Goal: Communication & Community: Answer question/provide support

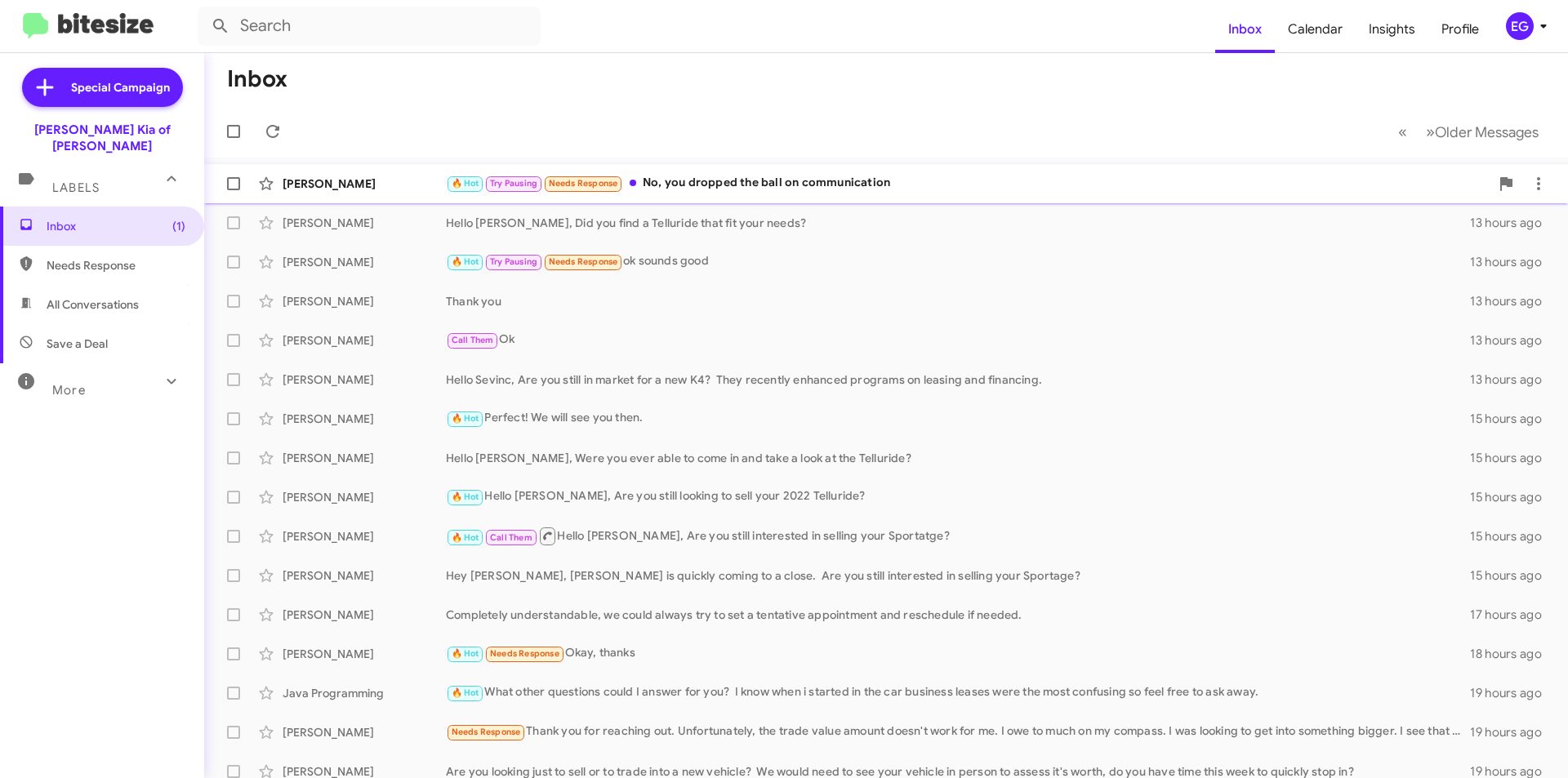
click at [870, 177] on div "🔥 Hot Try Pausing Needs Response No, you dropped the ball on communication" at bounding box center [968, 183] width 1044 height 19
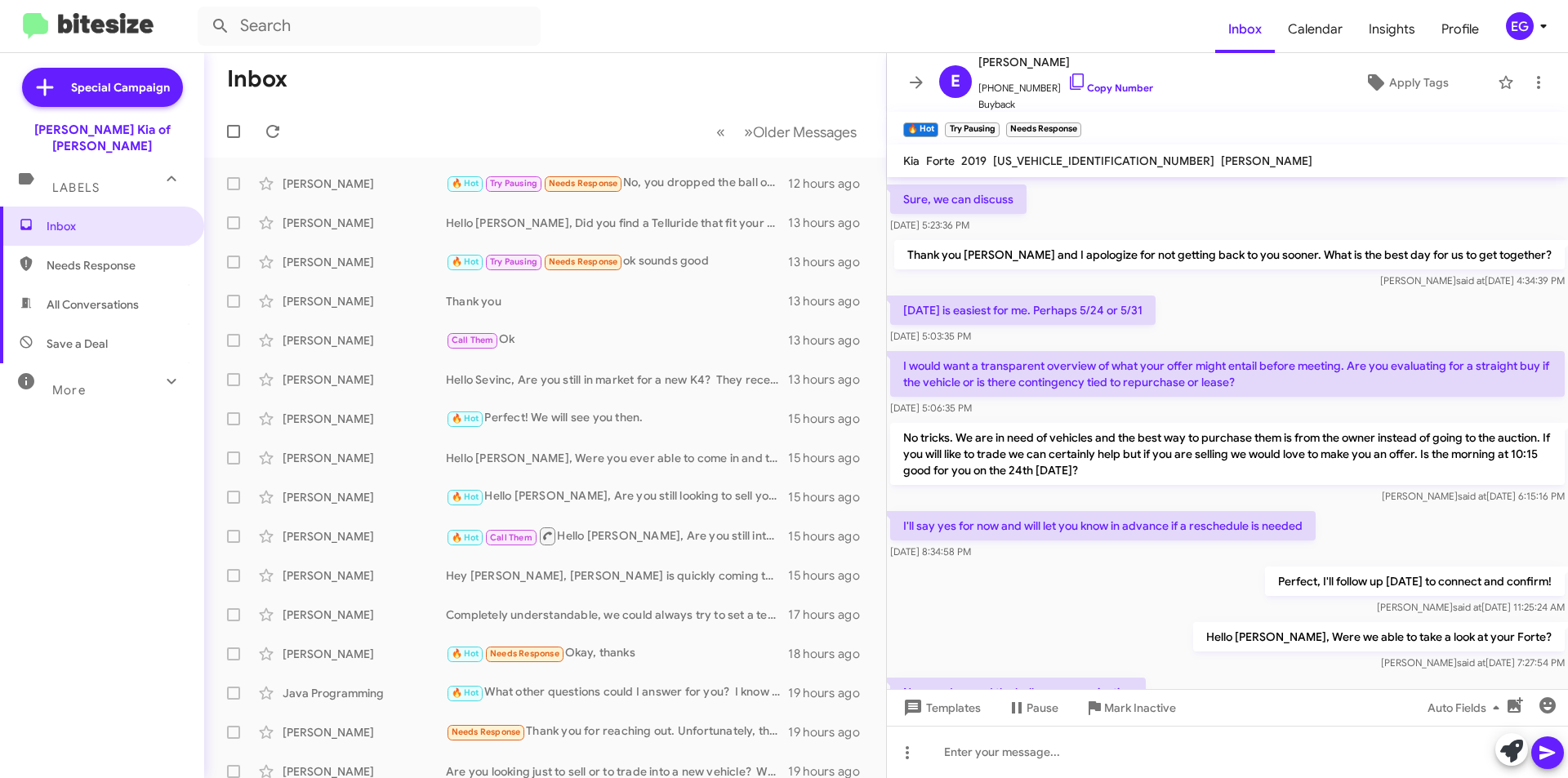
scroll to position [182, 0]
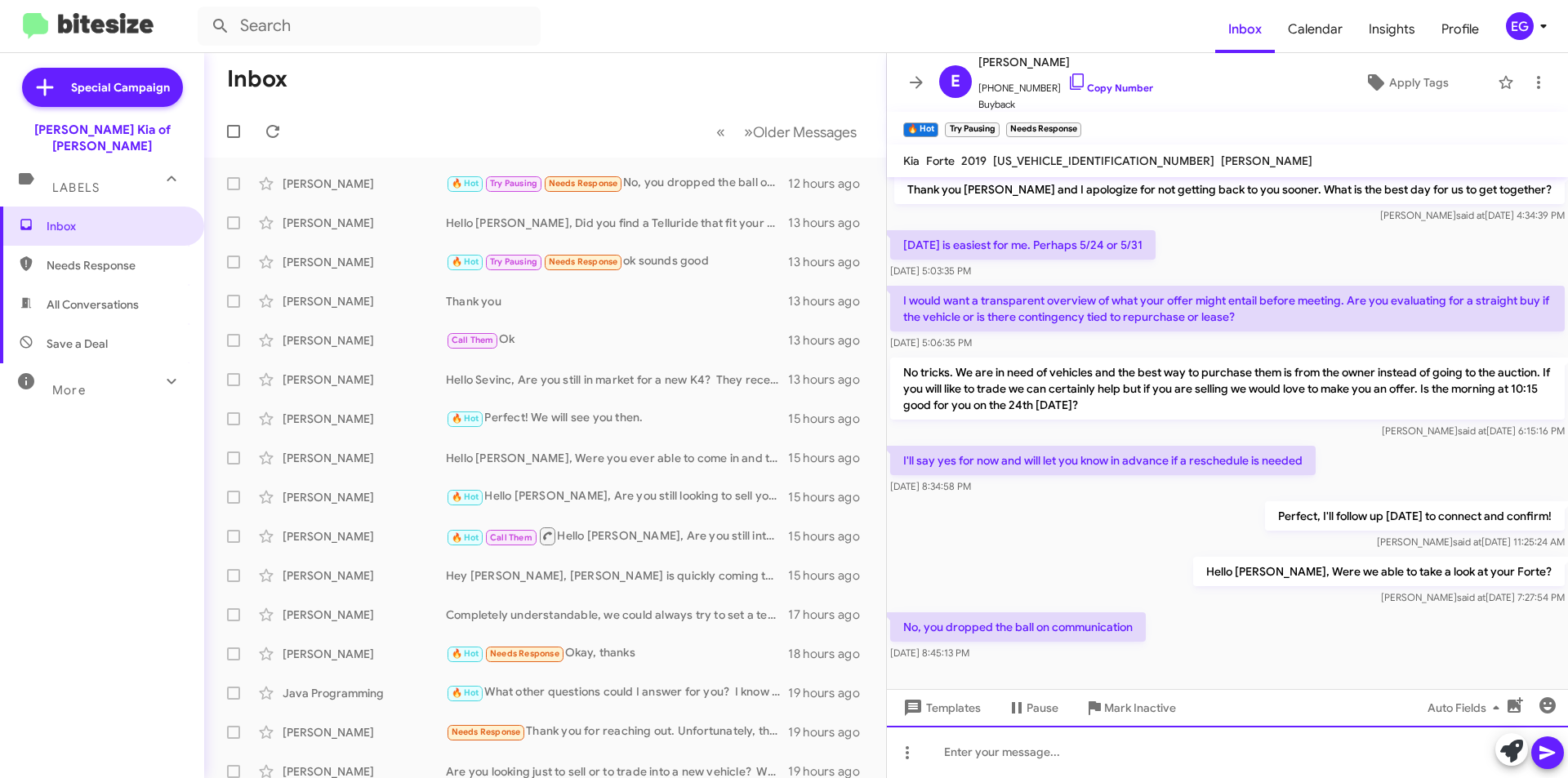
click at [967, 756] on div at bounding box center [1227, 752] width 681 height 52
click at [986, 752] on div "I appologize for that." at bounding box center [1227, 752] width 681 height 52
click at [1060, 751] on div "I apologize for that." at bounding box center [1227, 752] width 681 height 52
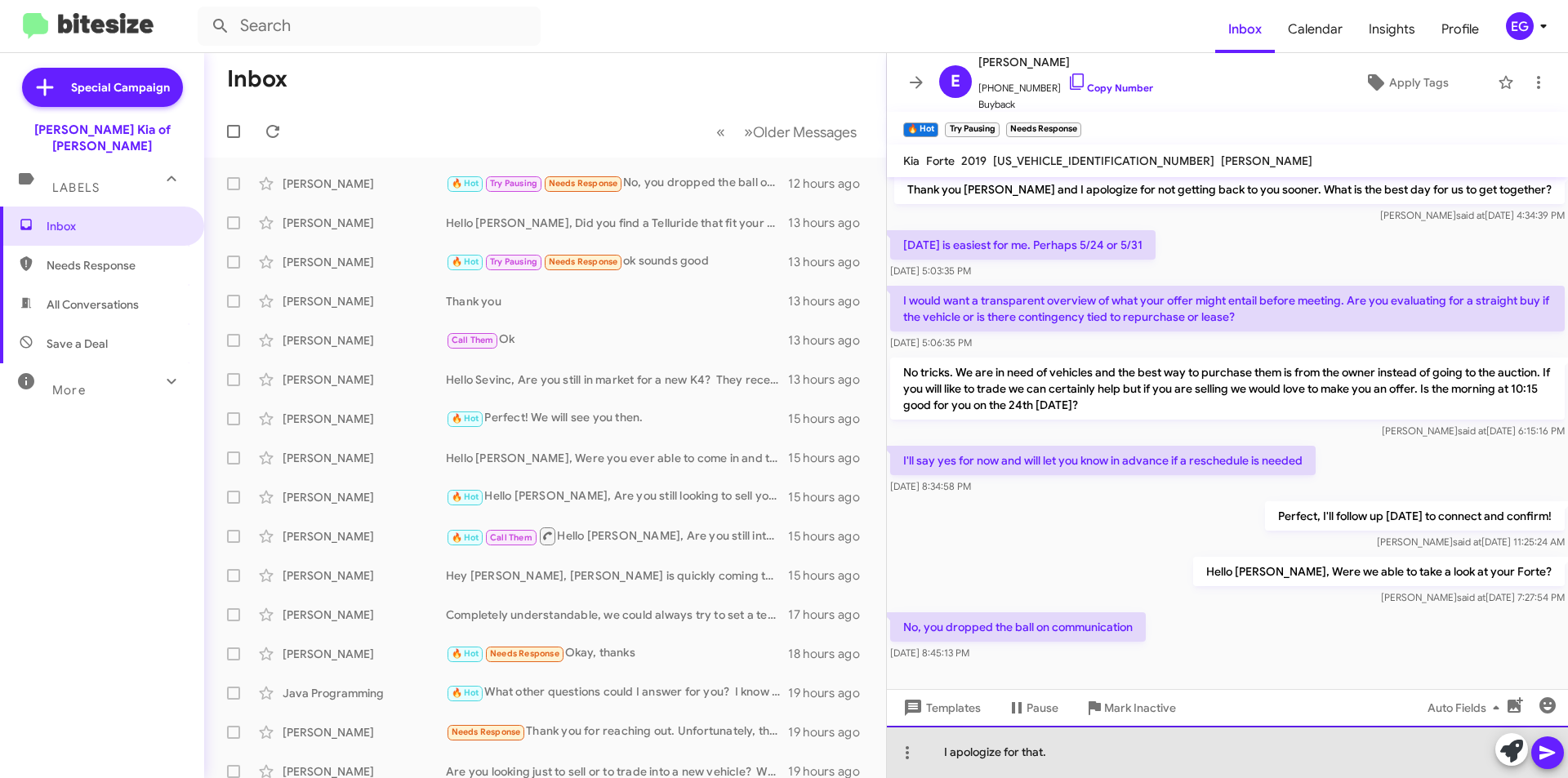
click at [1162, 743] on div "I apologize for that." at bounding box center [1227, 752] width 681 height 52
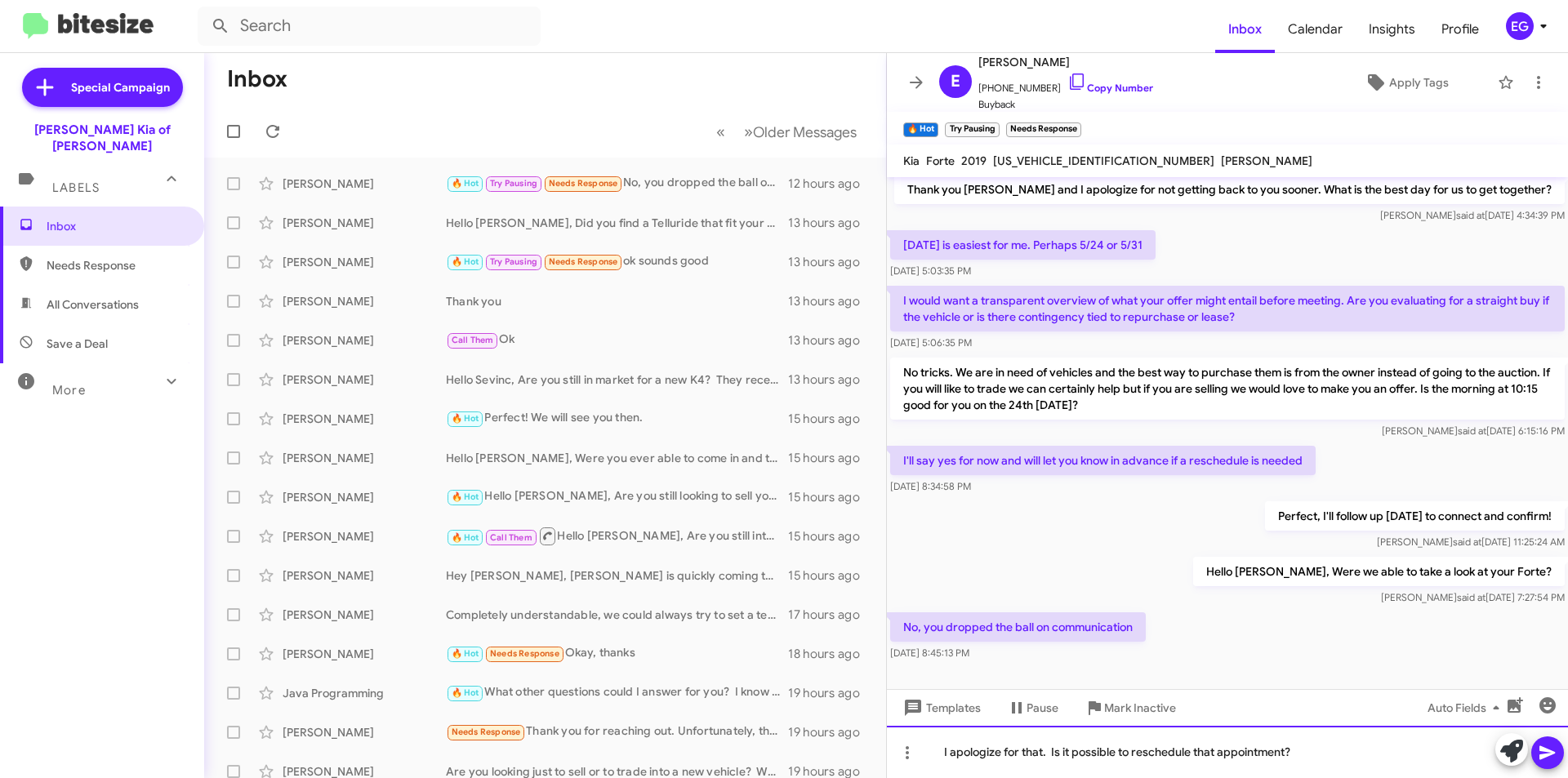
click at [1303, 746] on div "I apologize for that. Is it possible to reschedule that appointment?" at bounding box center [1227, 752] width 681 height 52
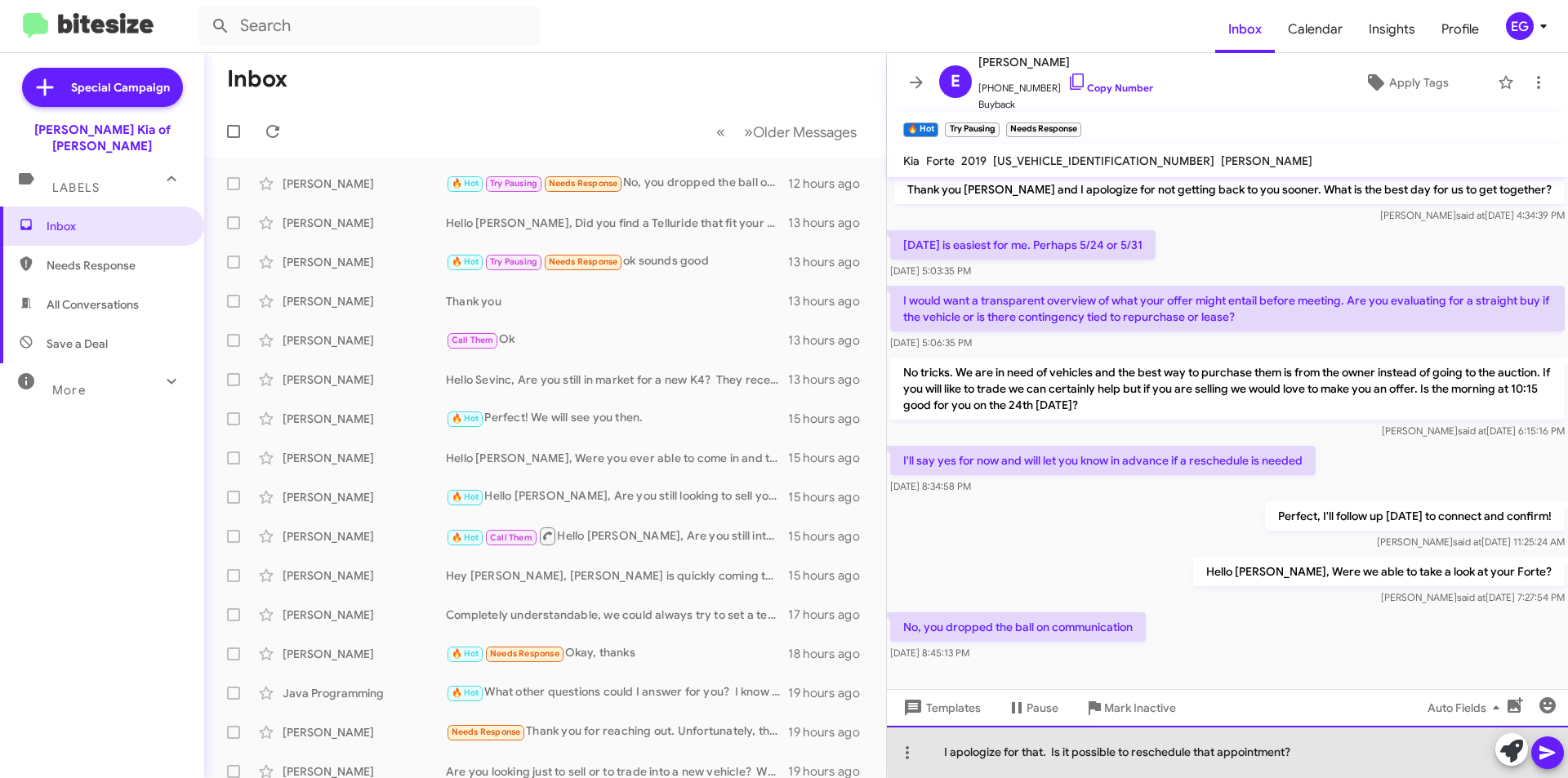
click at [1302, 746] on div "I apologize for that. Is it possible to reschedule that appointment?" at bounding box center [1227, 752] width 681 height 52
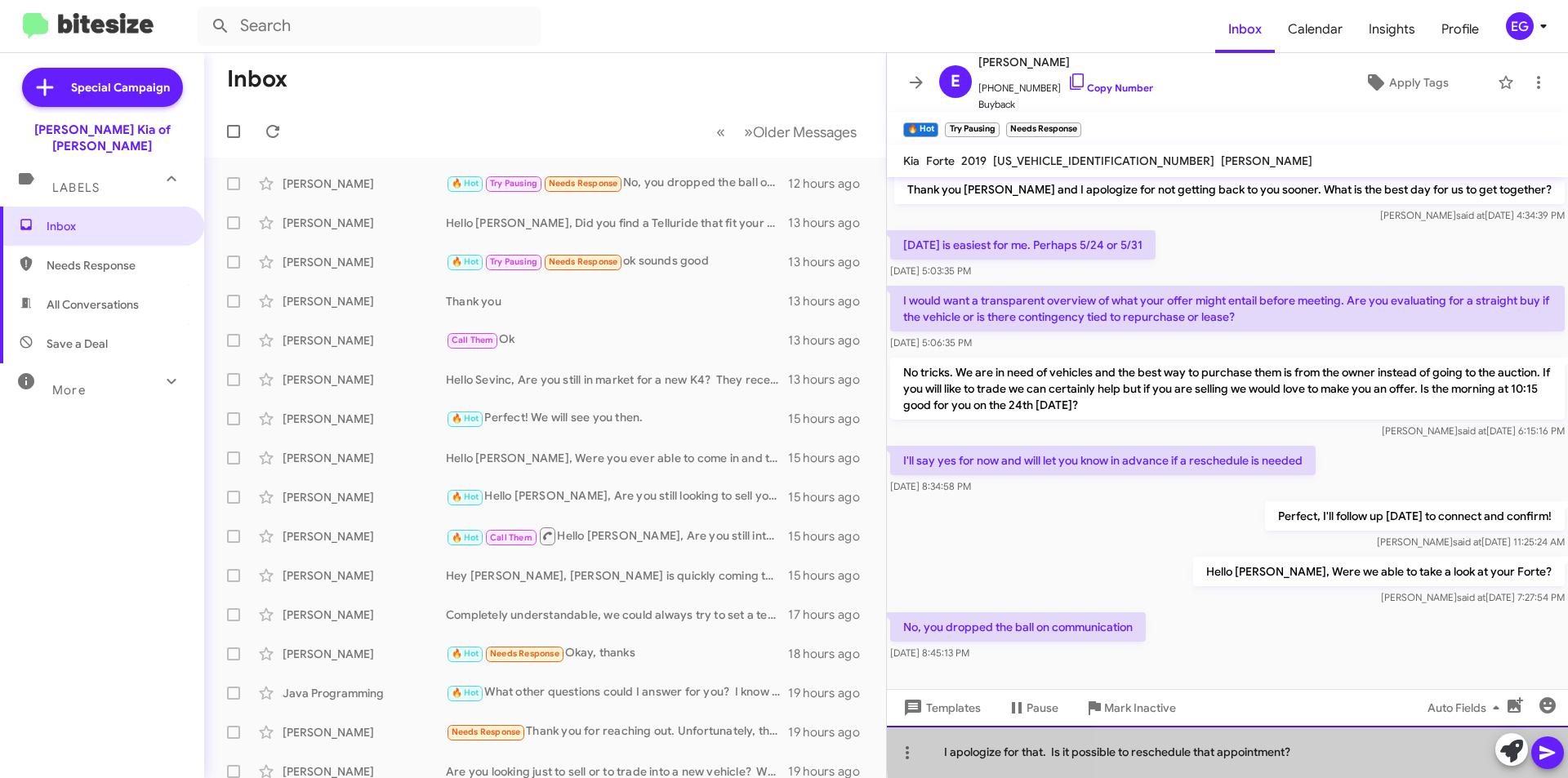
click at [1302, 746] on div "I apologize for that. Is it possible to reschedule that appointment?" at bounding box center [1227, 752] width 681 height 52
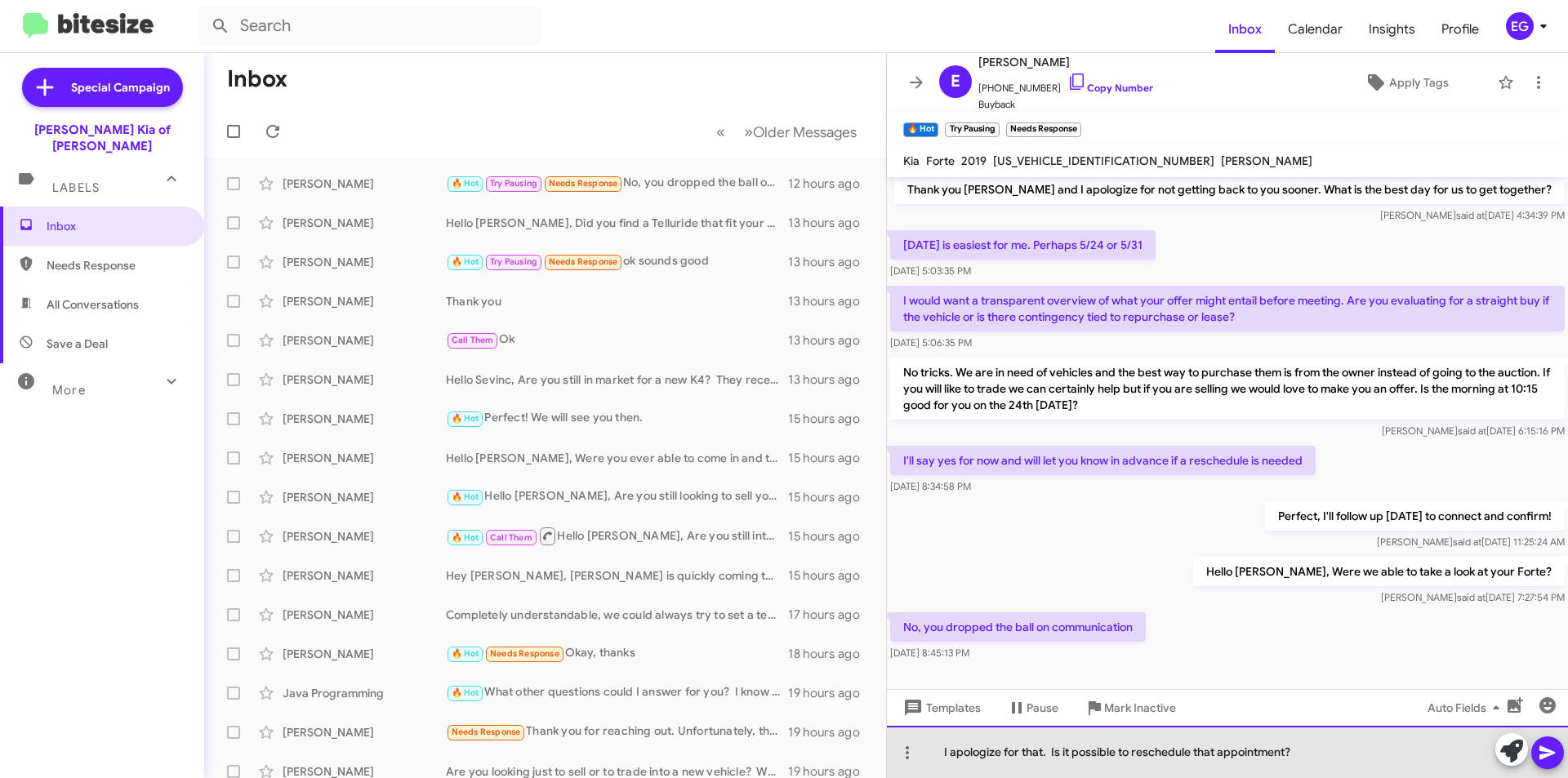
click at [1308, 765] on div "I apologize for that. Is it possible to reschedule that appointment?" at bounding box center [1227, 752] width 681 height 52
click at [1307, 763] on div "I apologize for that. Is it possible to reschedule that appointment?" at bounding box center [1227, 752] width 681 height 52
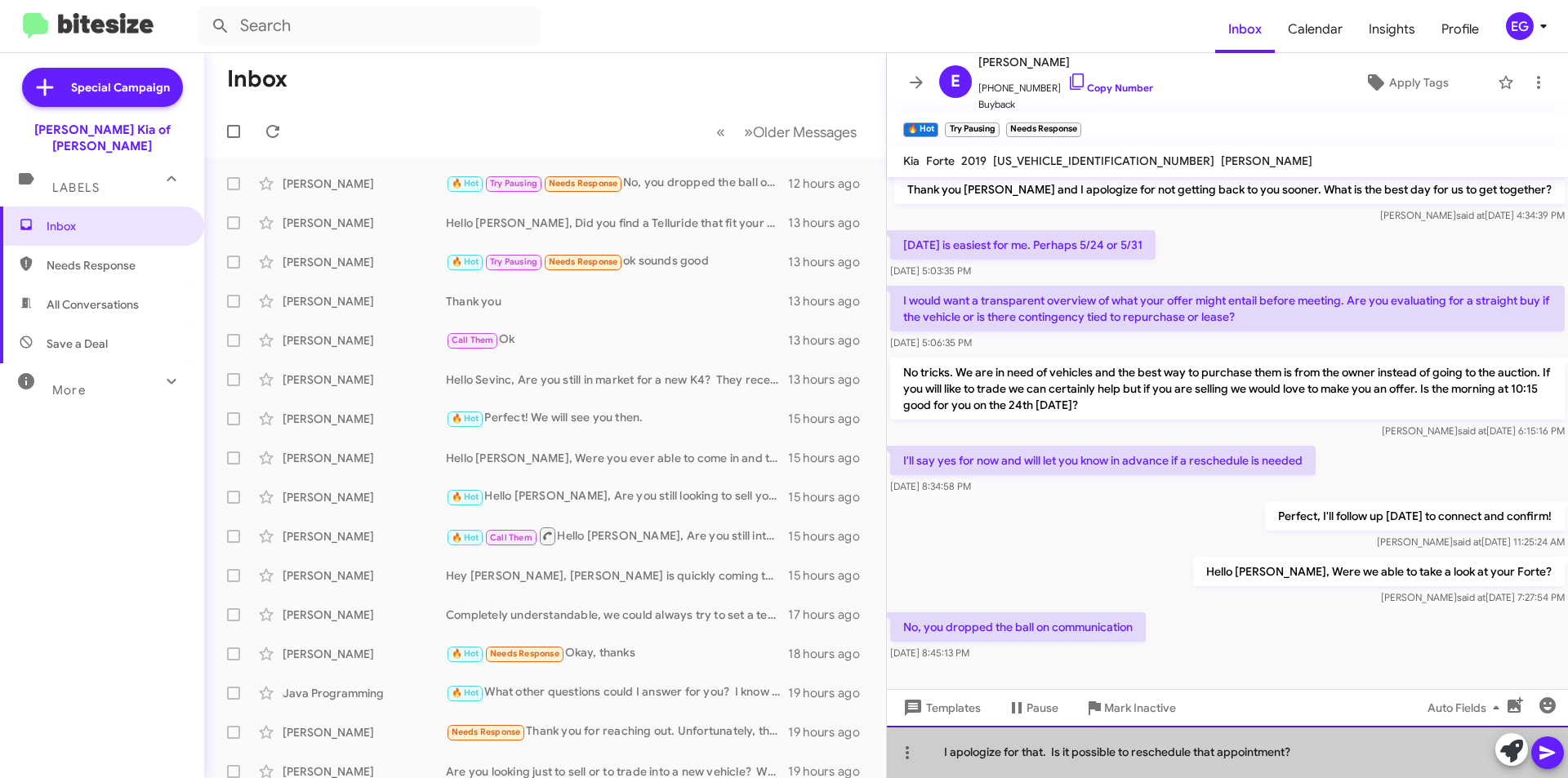
click at [1308, 762] on div "I apologize for that. Is it possible to reschedule that appointment?" at bounding box center [1227, 752] width 681 height 52
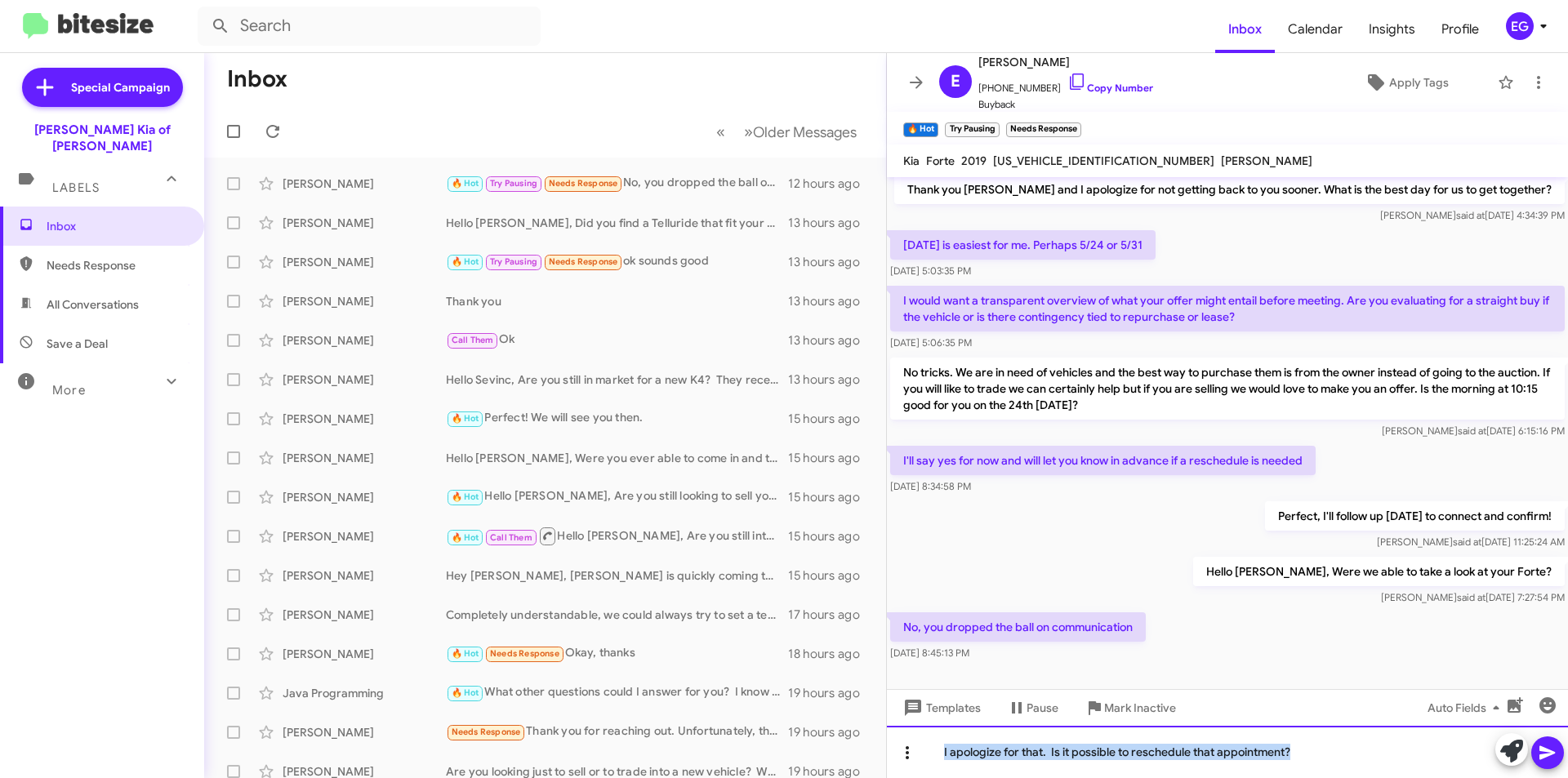
drag, startPoint x: 1307, startPoint y: 745, endPoint x: 898, endPoint y: 752, distance: 409.1
click at [900, 752] on div "I apologize for that. Is it possible to reschedule that appointment?" at bounding box center [1227, 752] width 681 height 52
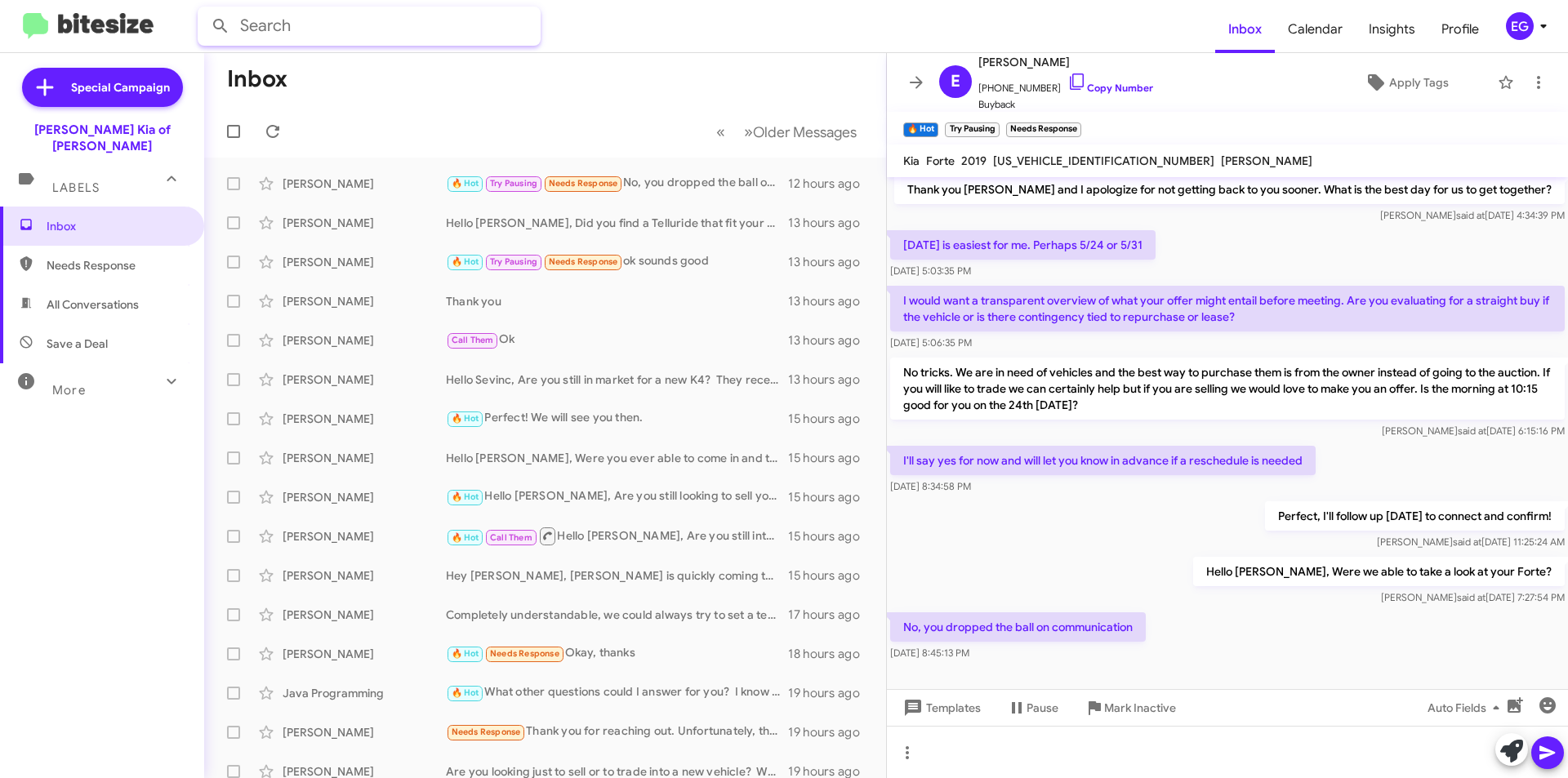
click at [379, 32] on input "text" at bounding box center [369, 26] width 343 height 39
type input "c"
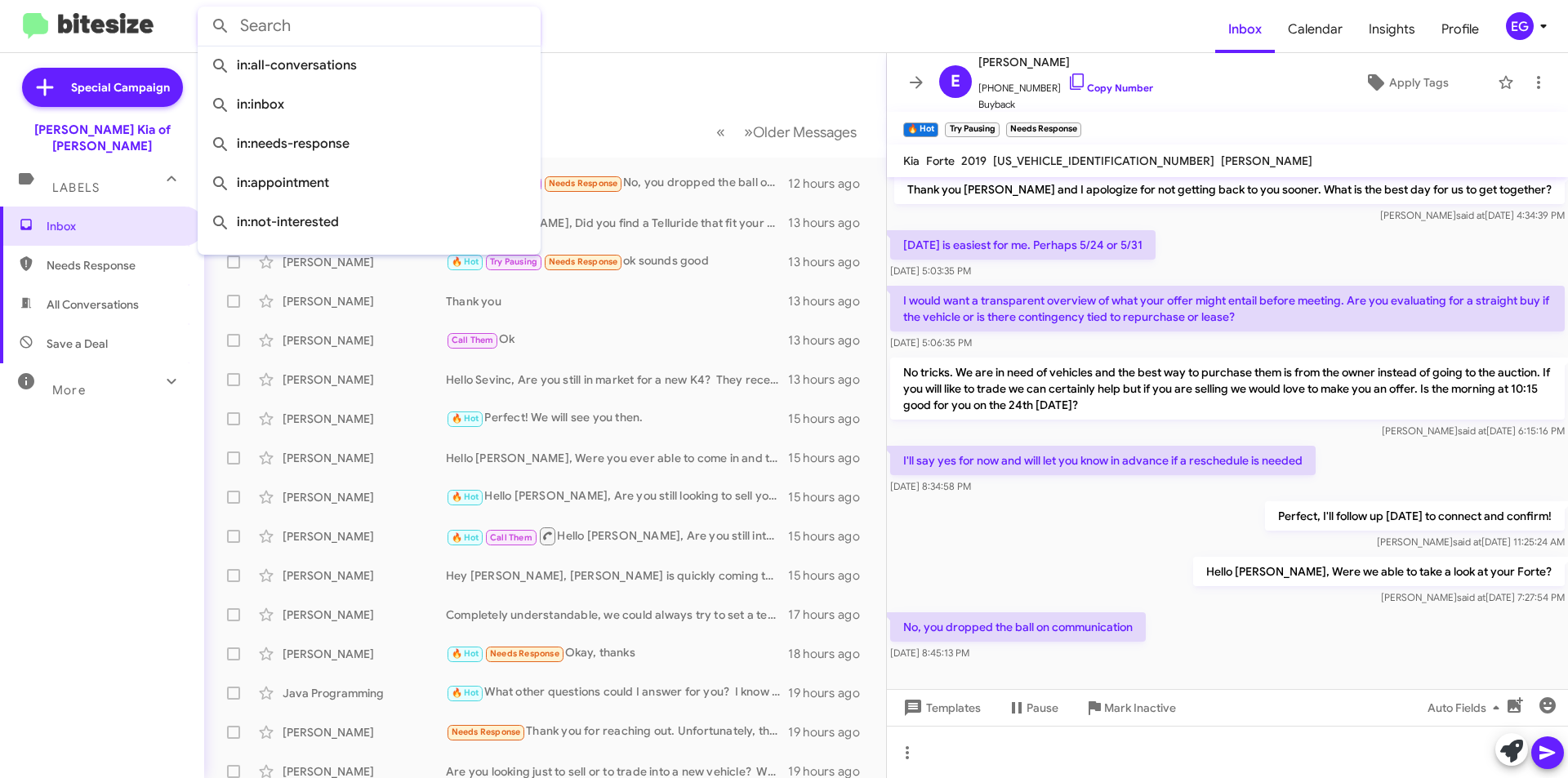
click at [664, 43] on form at bounding box center [706, 26] width 1018 height 39
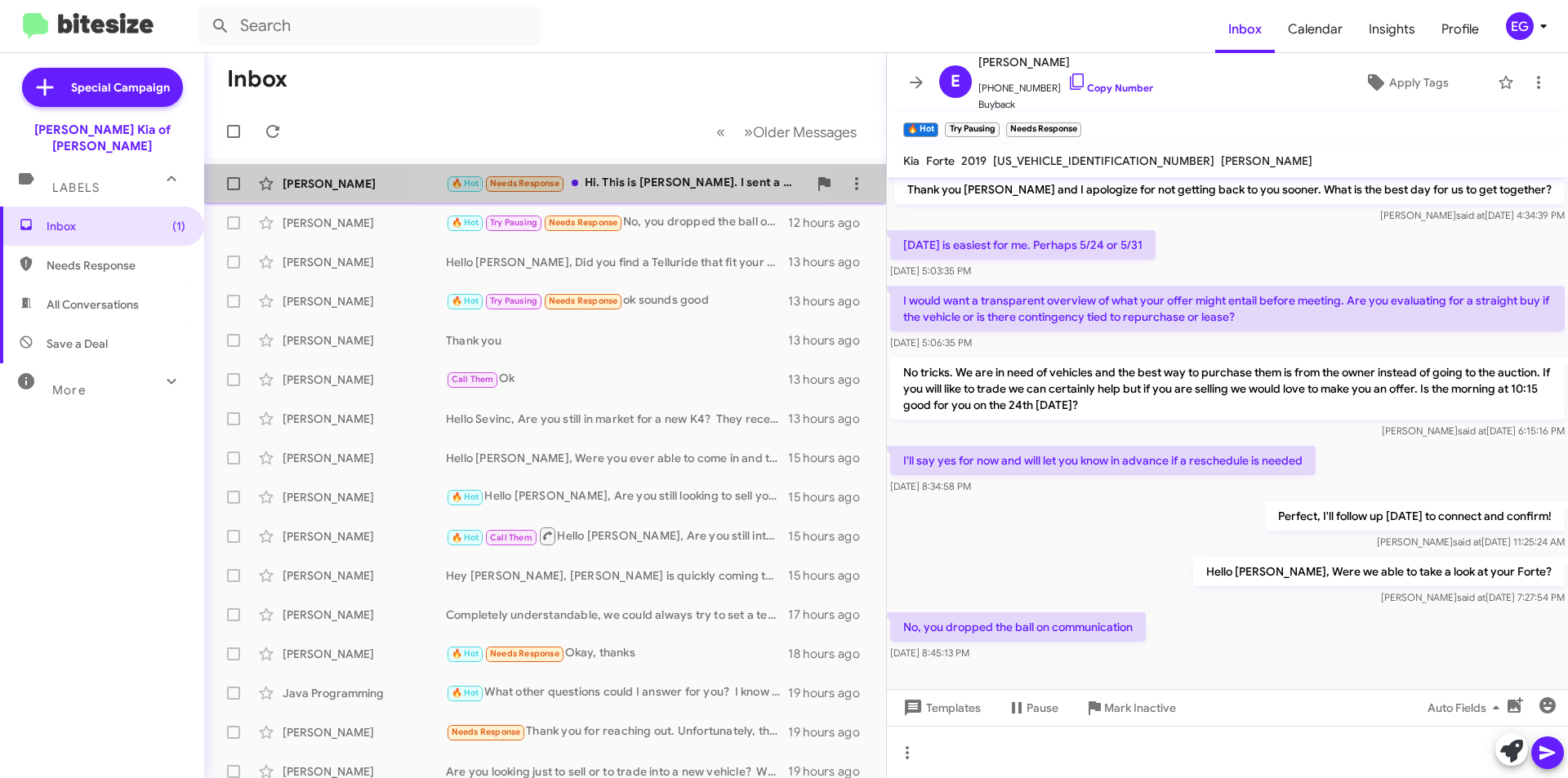
click at [638, 193] on div "🔥 Hot Needs Response Hi. This is Susan Zorn. I sent a message that I changed my…" at bounding box center [627, 183] width 362 height 19
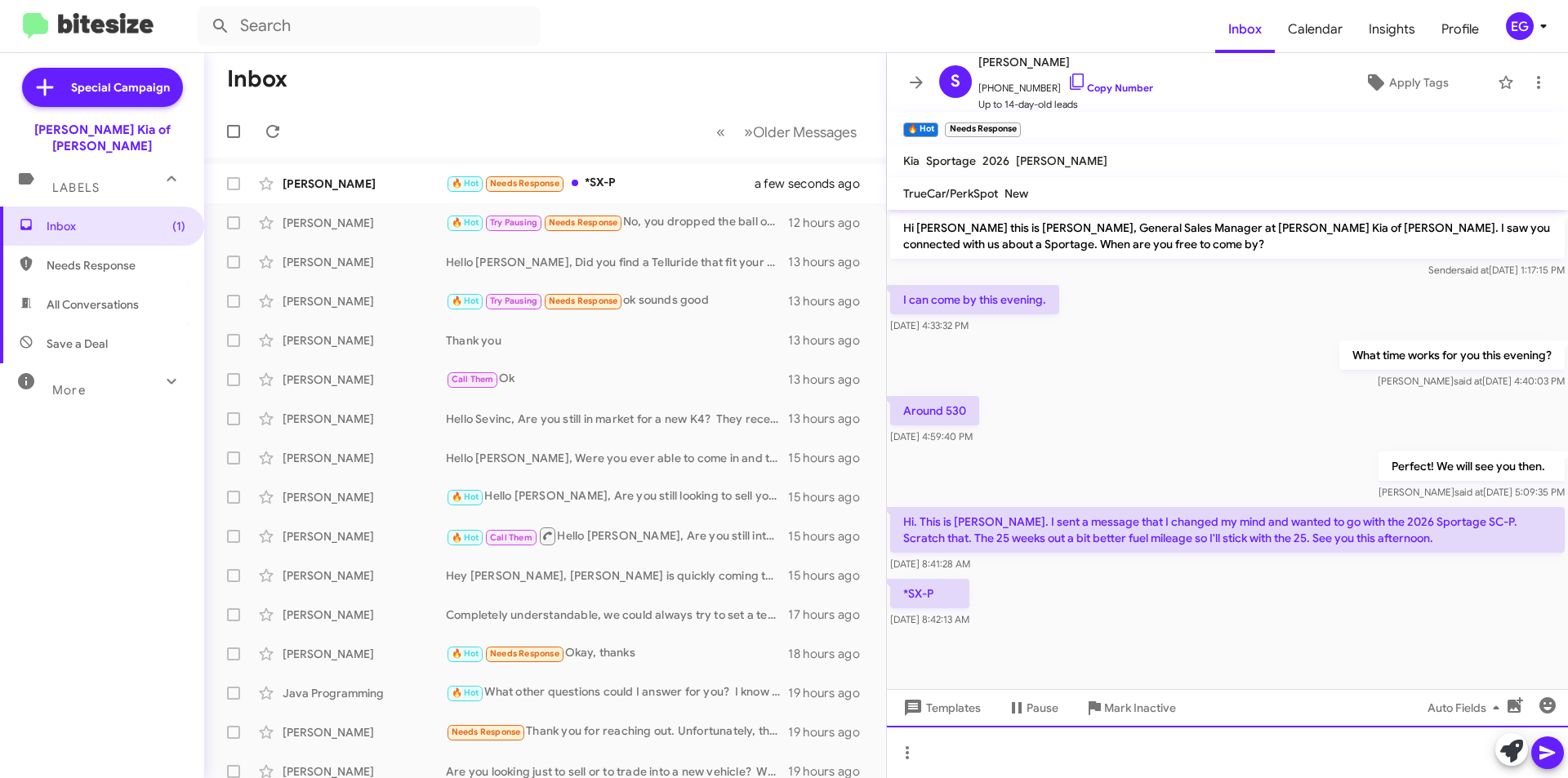
click at [1007, 766] on div at bounding box center [1227, 752] width 681 height 52
click at [1198, 750] on div "Good Morning Susan, Sounds like a plan, I'll let mike know also." at bounding box center [1227, 752] width 681 height 52
click at [1399, 744] on div "Good Morning Susan, Sounds like a plan, I'll let Mike know also." at bounding box center [1227, 752] width 681 height 52
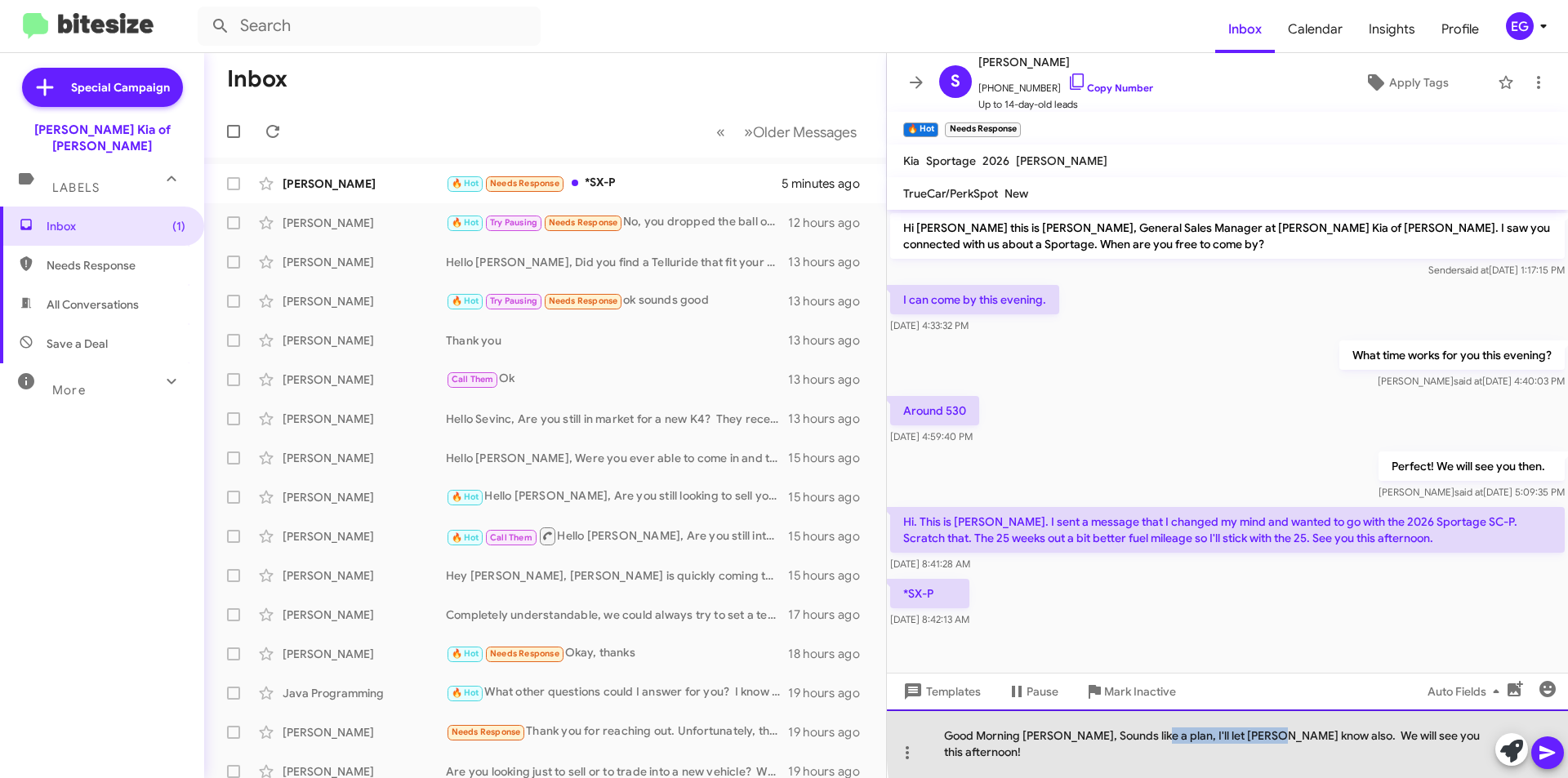
drag, startPoint x: 1271, startPoint y: 754, endPoint x: 1154, endPoint y: 755, distance: 117.0
click at [1154, 755] on div "Good Morning Susan, Sounds like a plan, I'll let Mike know also. We will see yo…" at bounding box center [1227, 744] width 681 height 68
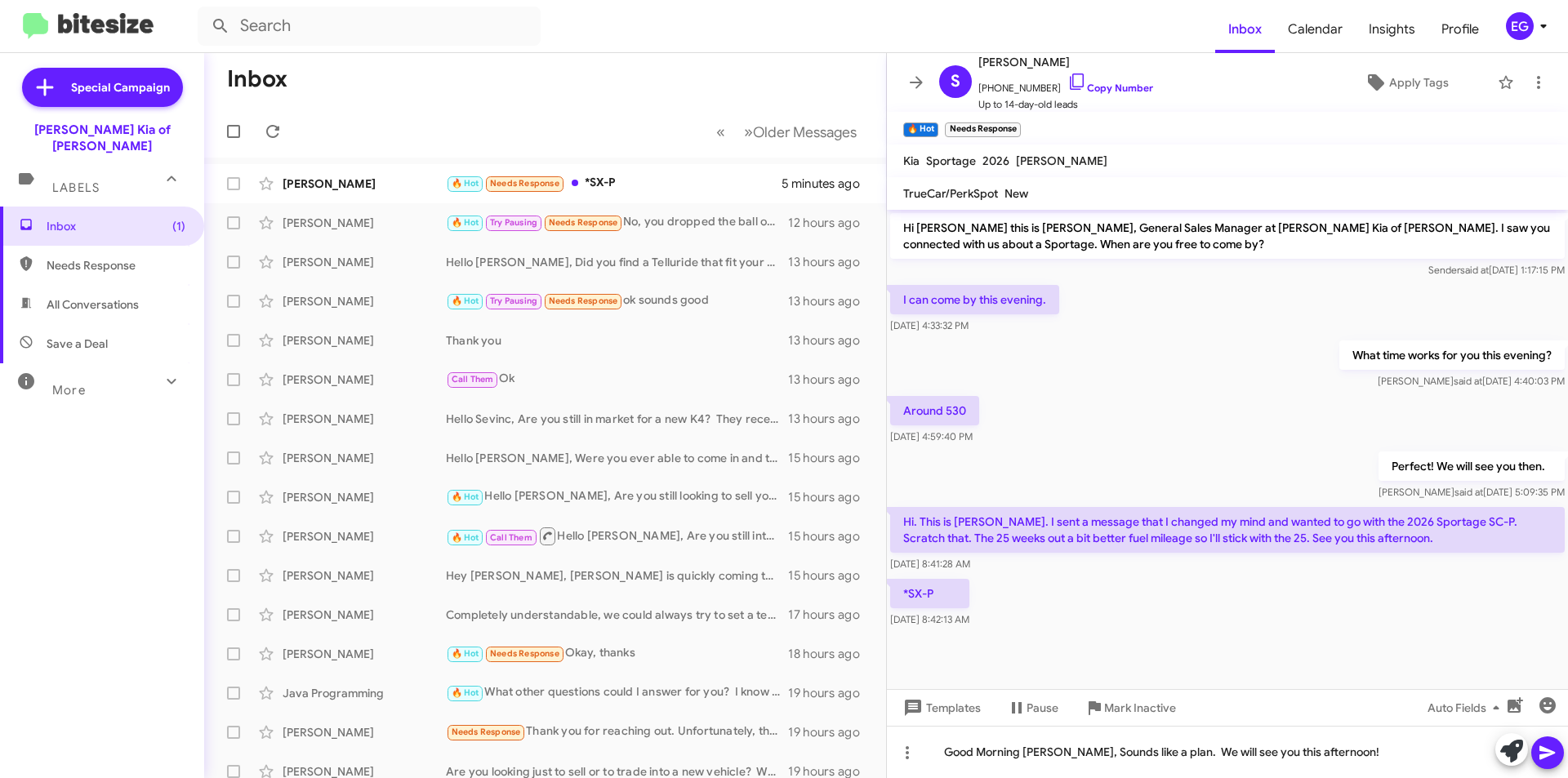
click at [1553, 746] on icon at bounding box center [1547, 753] width 20 height 20
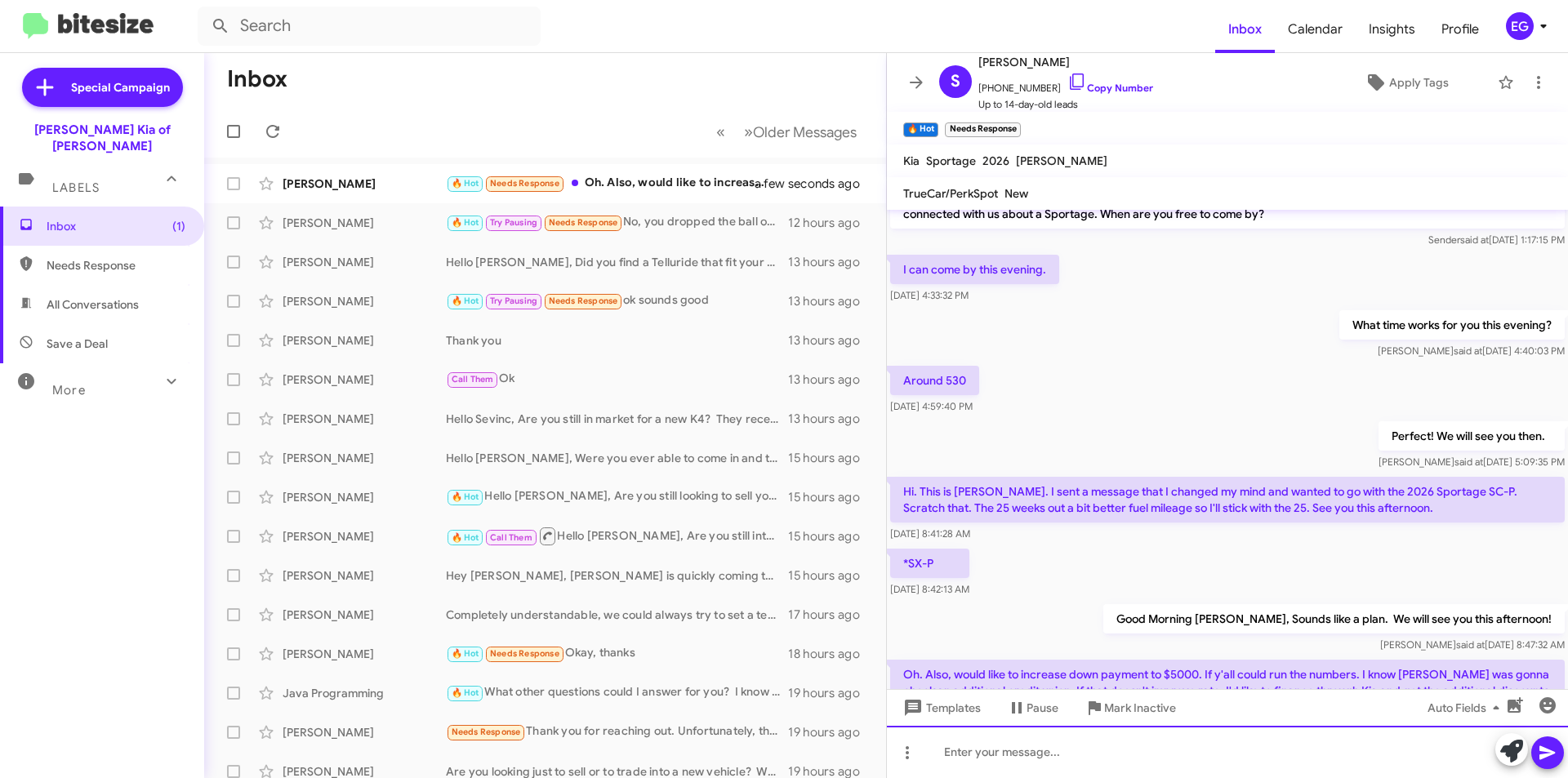
scroll to position [122, 0]
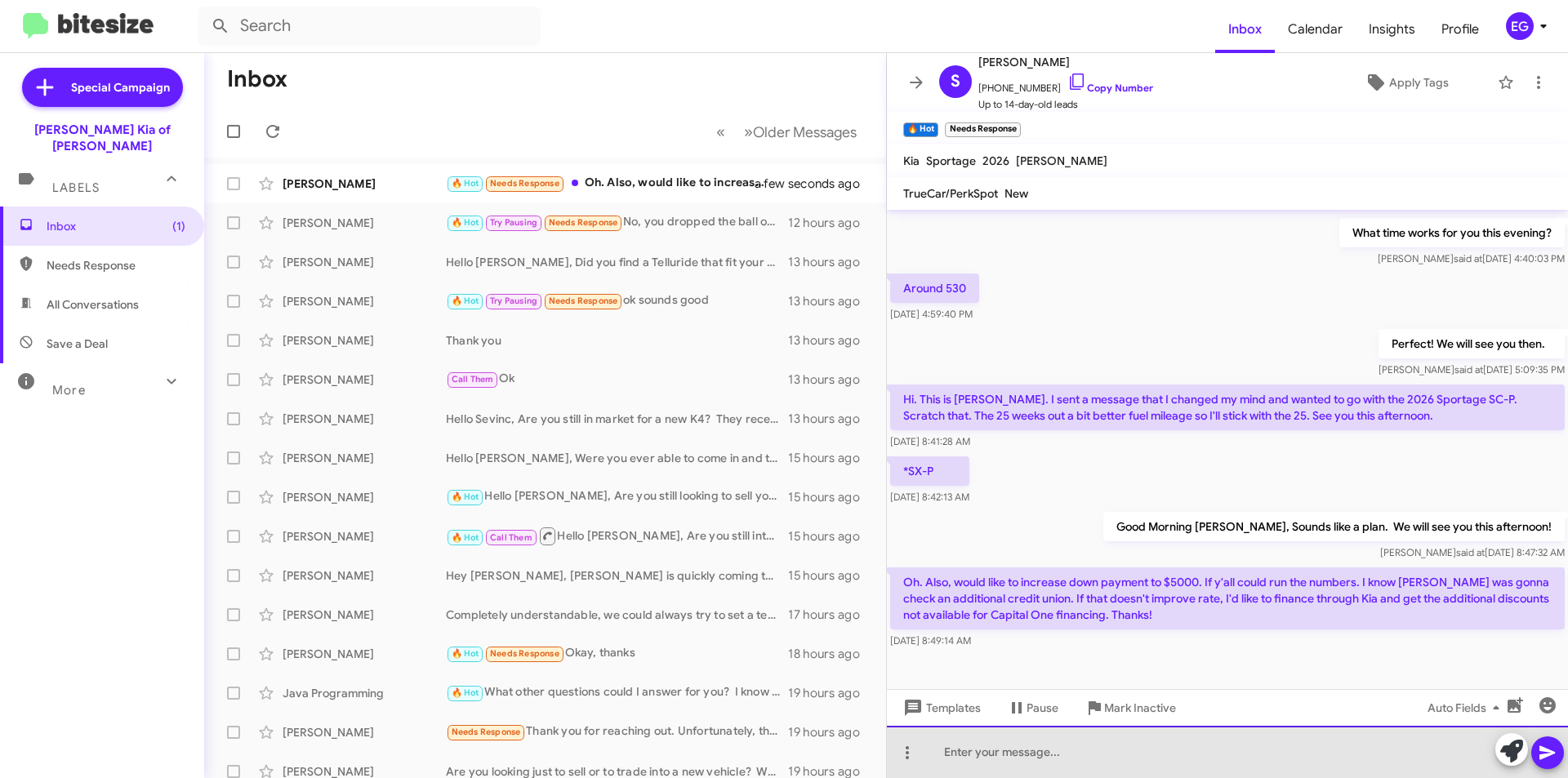
click at [975, 752] on div at bounding box center [1227, 752] width 681 height 52
click at [941, 750] on div "I'll let [PERSON_NAME] and [PERSON_NAME] know to reach out with those numbers. …" at bounding box center [1227, 752] width 681 height 52
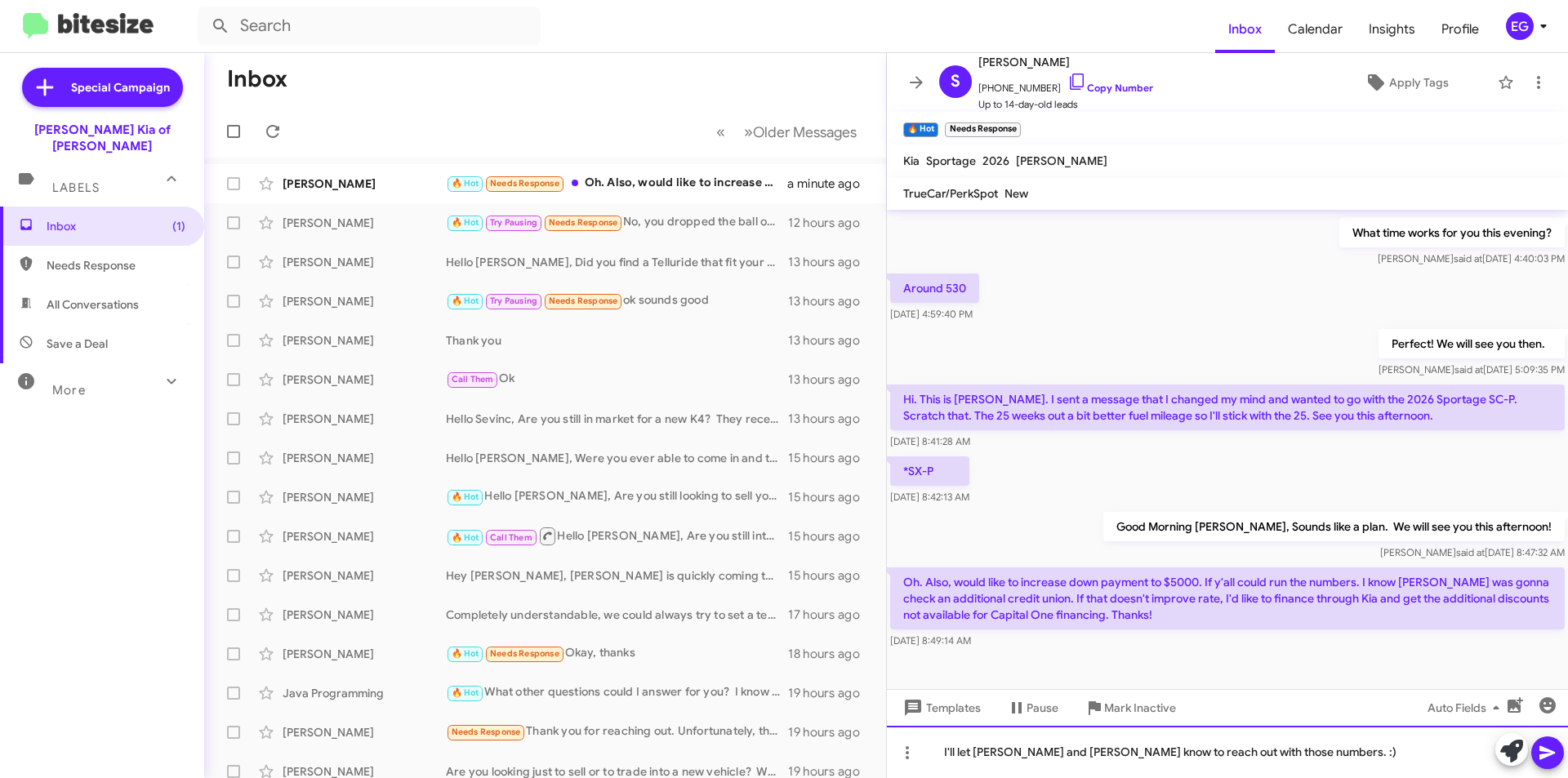
click at [1315, 746] on div "I'll let [PERSON_NAME] and [PERSON_NAME] know to reach out with those numbers. …" at bounding box center [1227, 752] width 681 height 52
click at [1550, 756] on icon at bounding box center [1547, 753] width 20 height 20
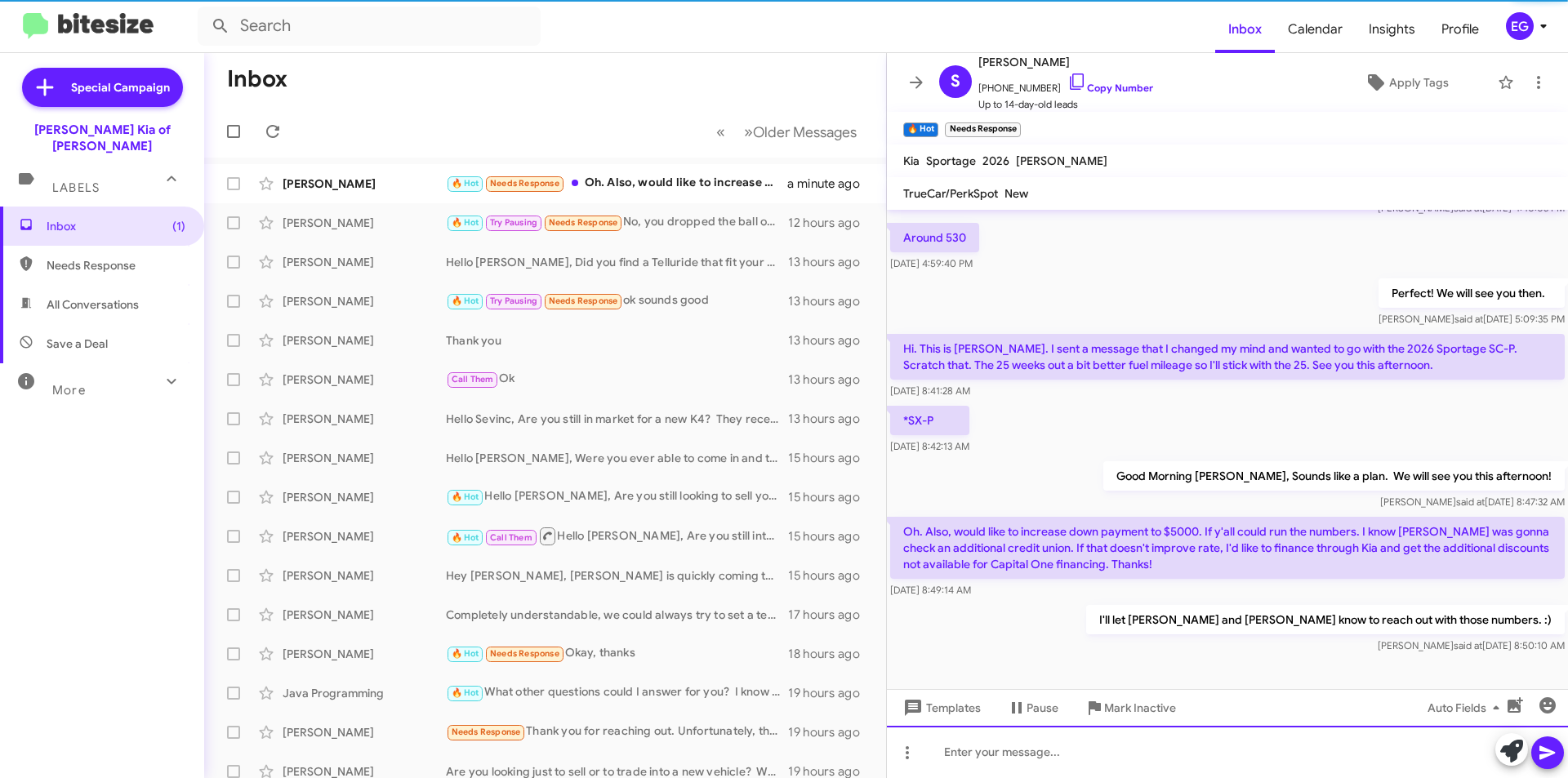
scroll to position [182, 0]
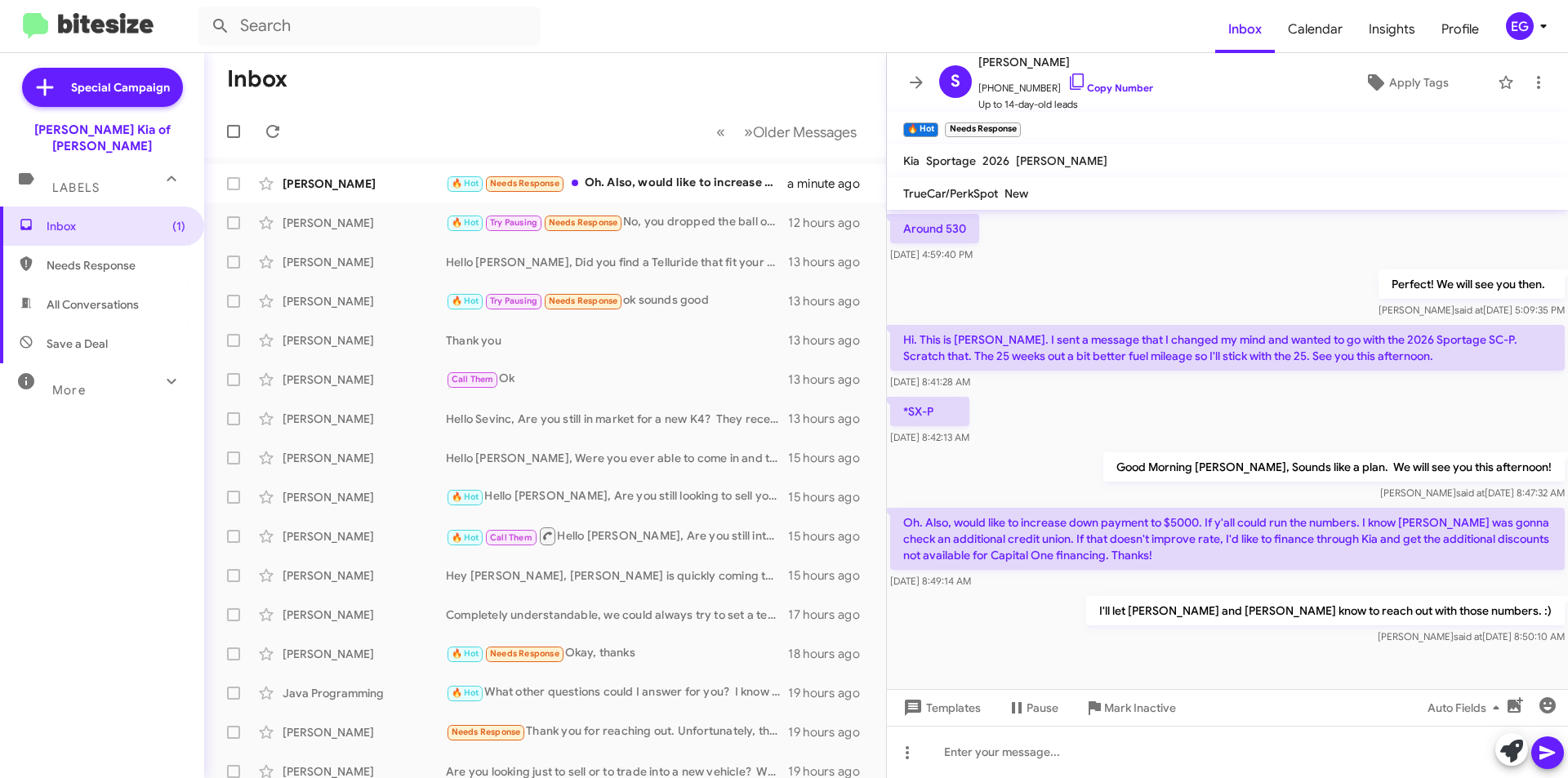
click at [1100, 359] on p "Hi. This is [PERSON_NAME]. I sent a message that I changed my mind and wanted t…" at bounding box center [1228, 347] width 675 height 46
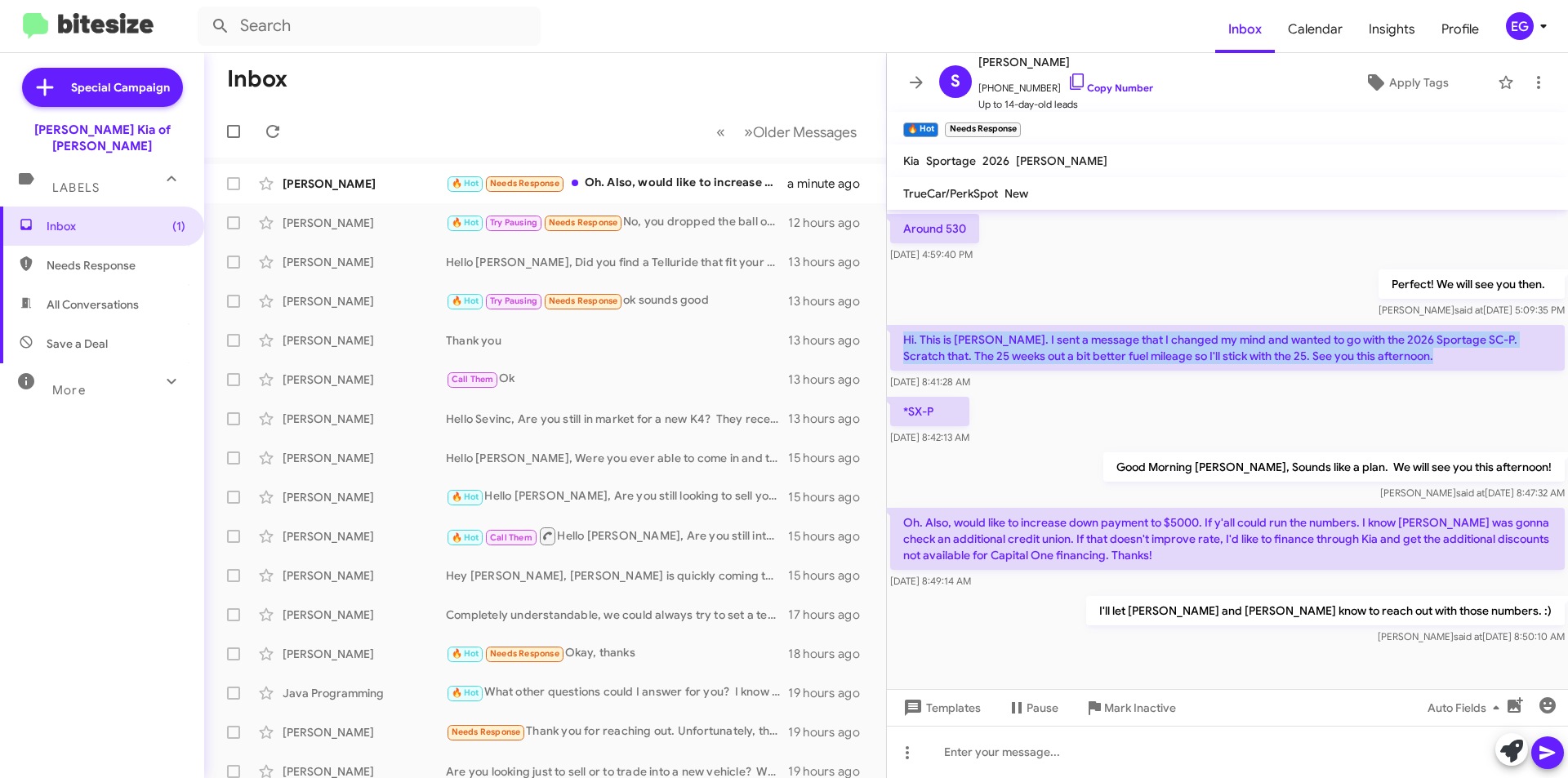
click at [1100, 359] on p "Hi. This is [PERSON_NAME]. I sent a message that I changed my mind and wanted t…" at bounding box center [1228, 347] width 675 height 46
copy p "Hi. This is [PERSON_NAME]. I sent a message that I changed my mind and wanted t…"
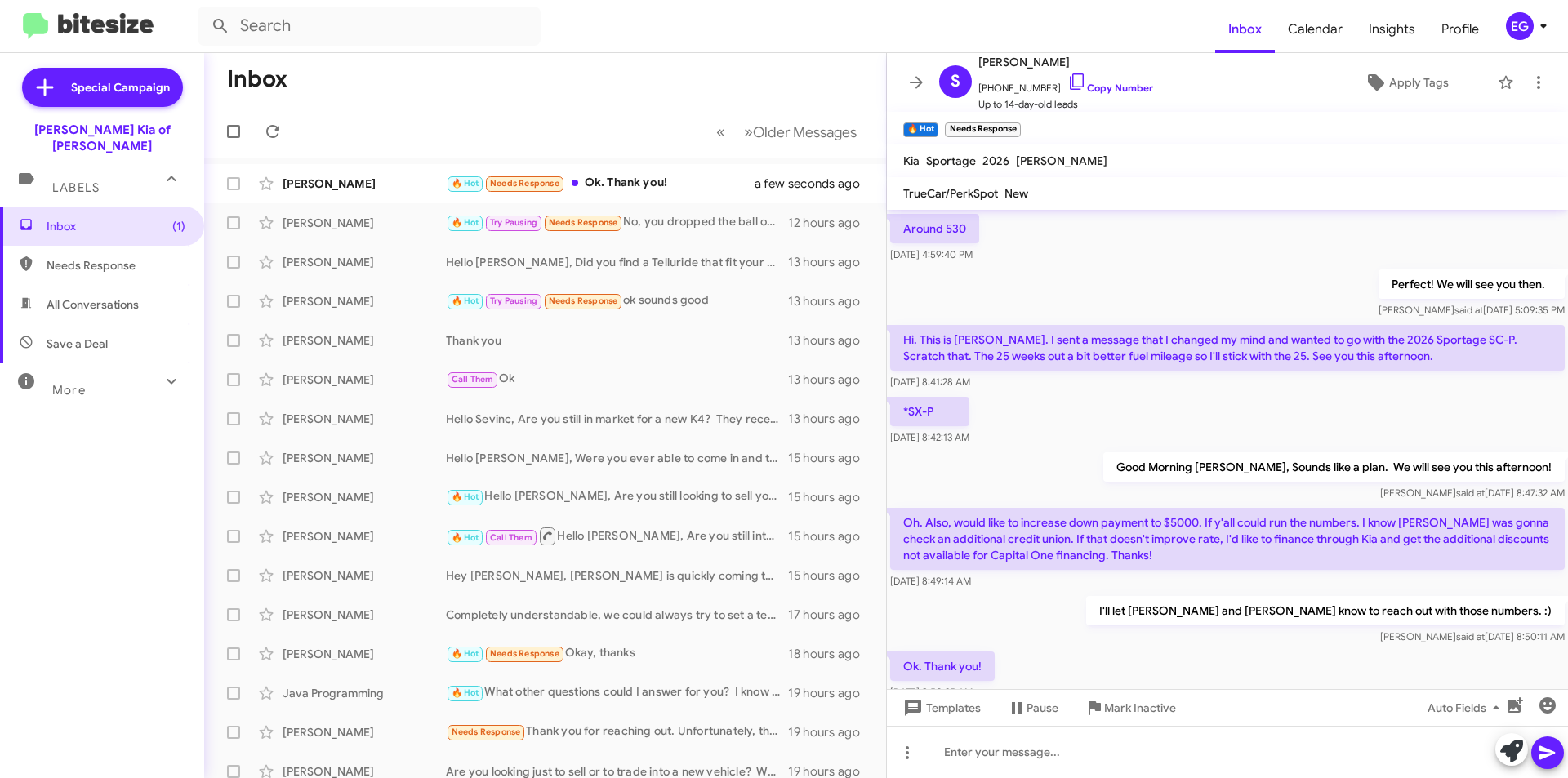
scroll to position [0, 0]
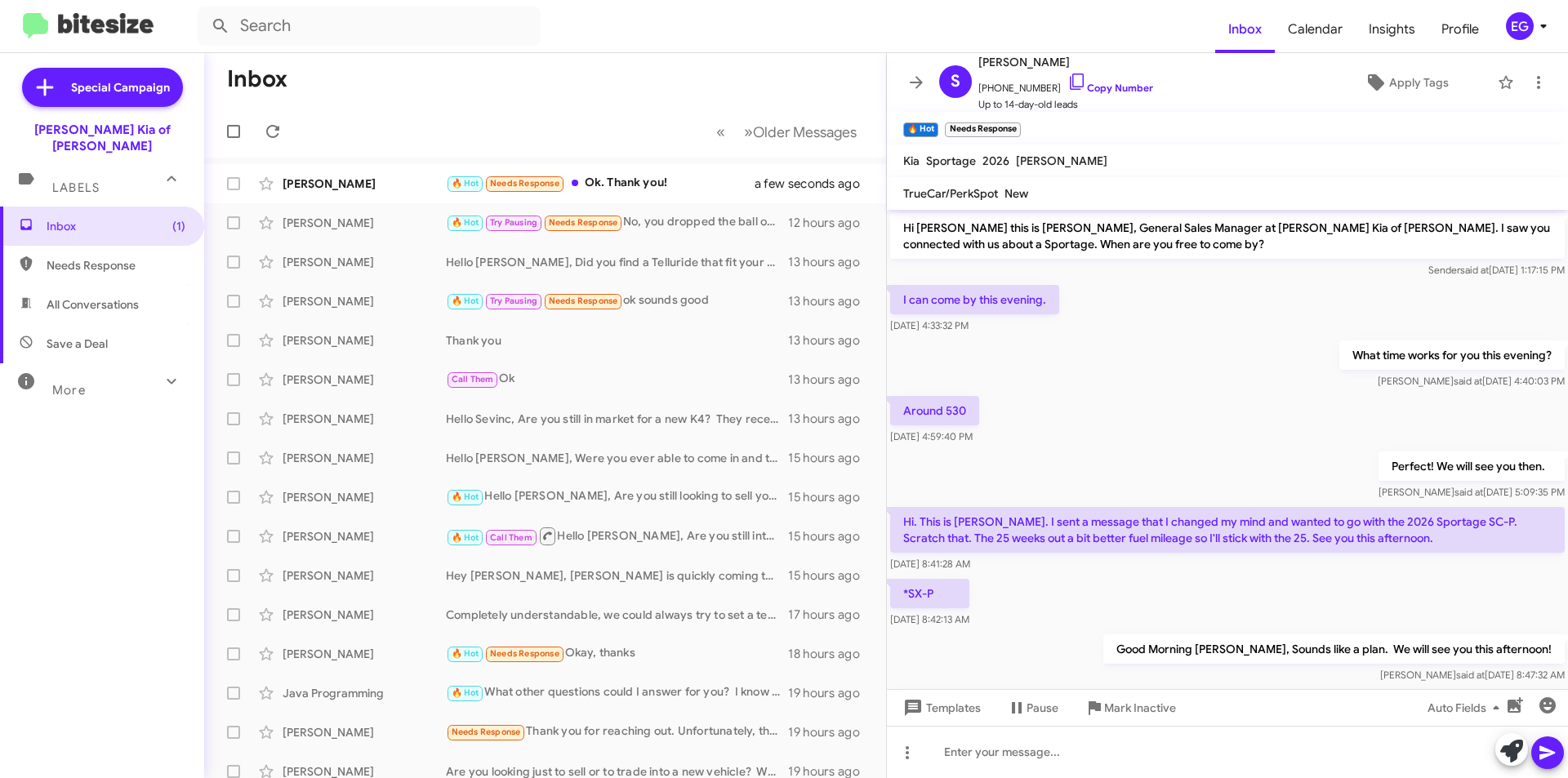
click at [950, 595] on p "*SX-P" at bounding box center [930, 593] width 79 height 29
copy p "*SX-P"
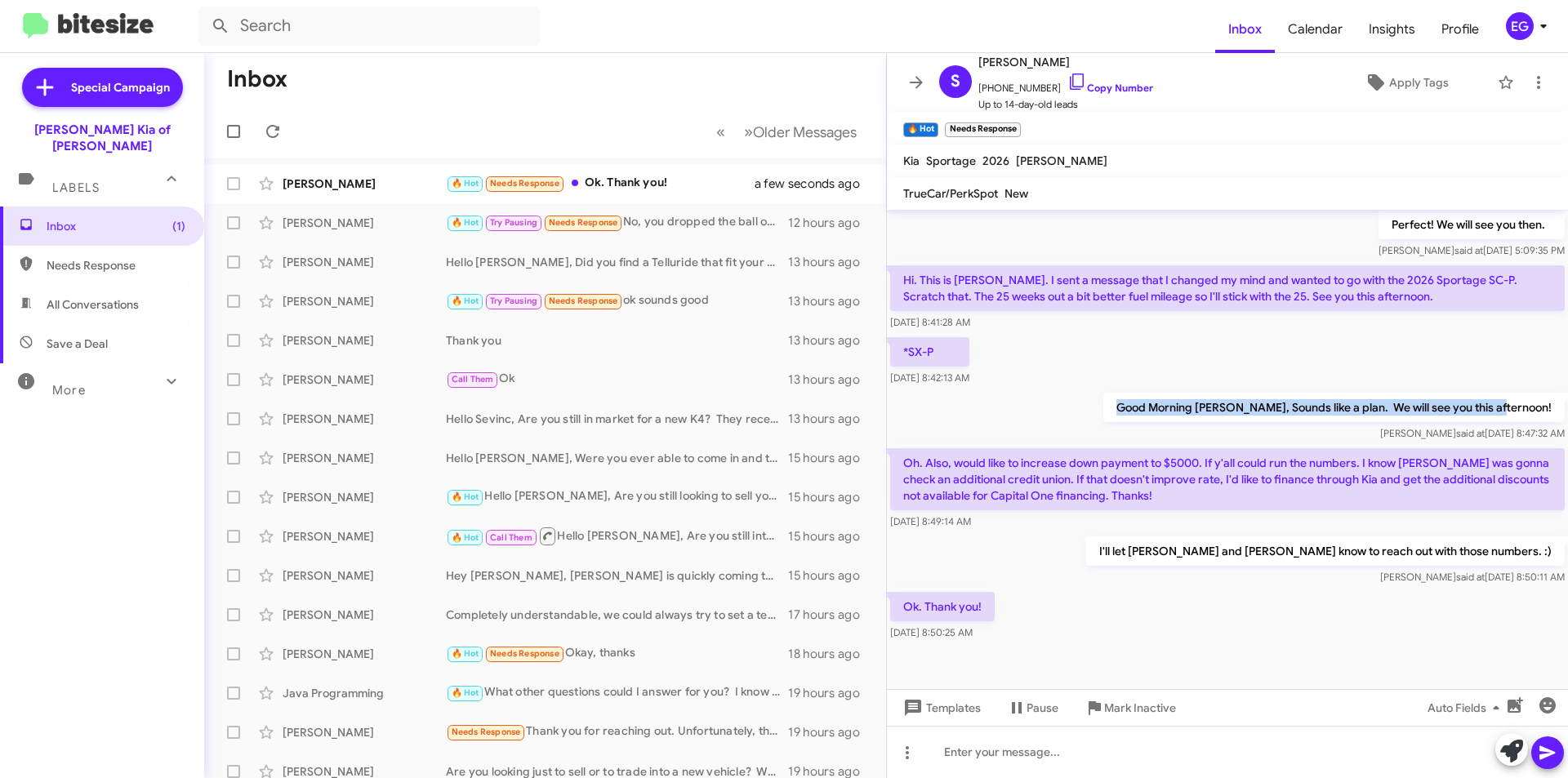
drag, startPoint x: 1542, startPoint y: 409, endPoint x: 1158, endPoint y: 408, distance: 384.0
click at [1158, 408] on p "Good Morning [PERSON_NAME], Sounds like a plan. We will see you this afternoon!" at bounding box center [1334, 408] width 461 height 29
copy p "Good Morning [PERSON_NAME], Sounds like a plan. We will see you this afternoon!"
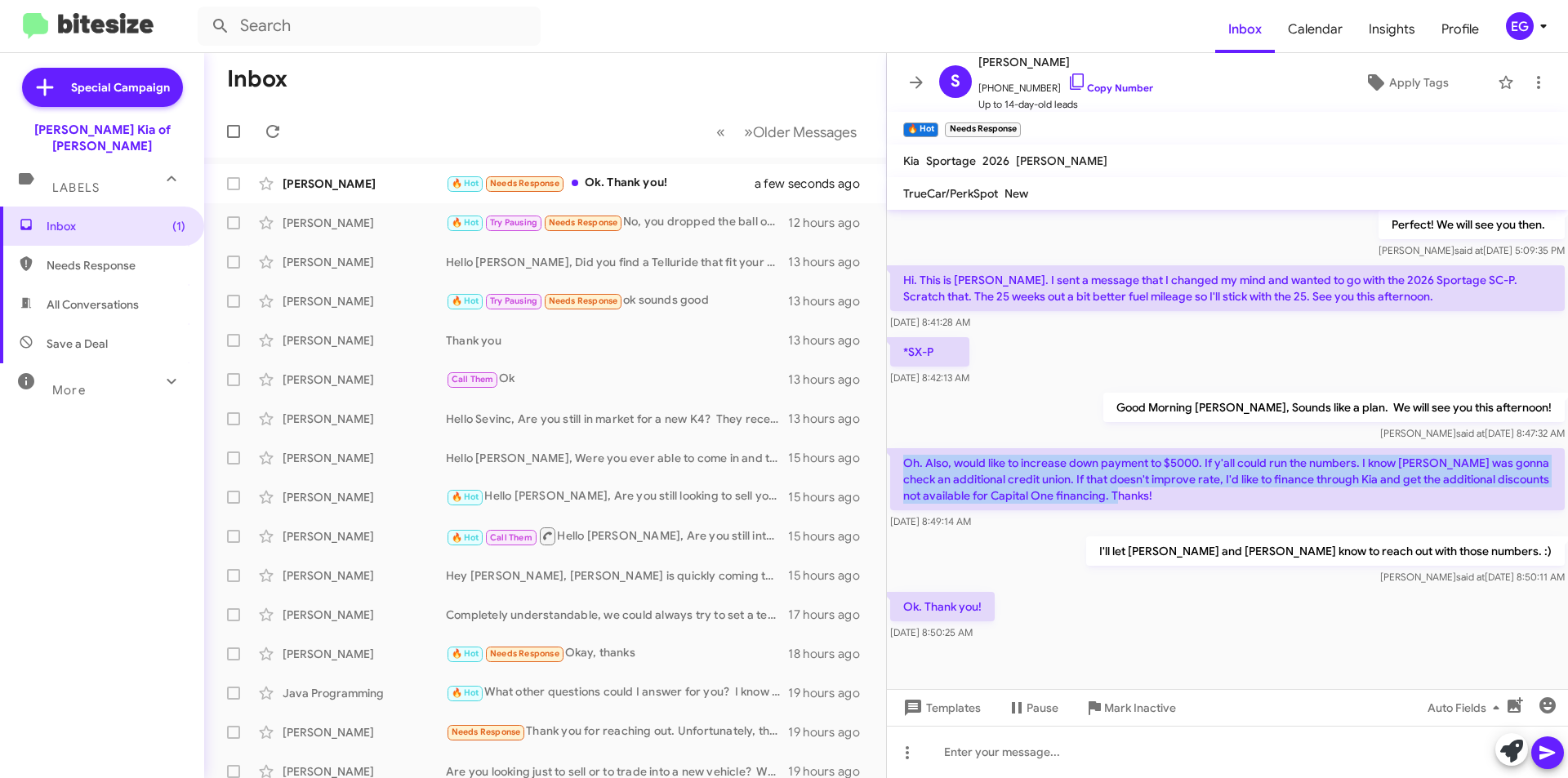
drag, startPoint x: 1216, startPoint y: 498, endPoint x: 897, endPoint y: 453, distance: 322.2
click at [897, 453] on p "Oh. Also, would like to increase down payment to $5000. If y'all could run the …" at bounding box center [1228, 479] width 675 height 62
copy p "Oh. Also, would like to increase down payment to $5000. If y'all could run the …"
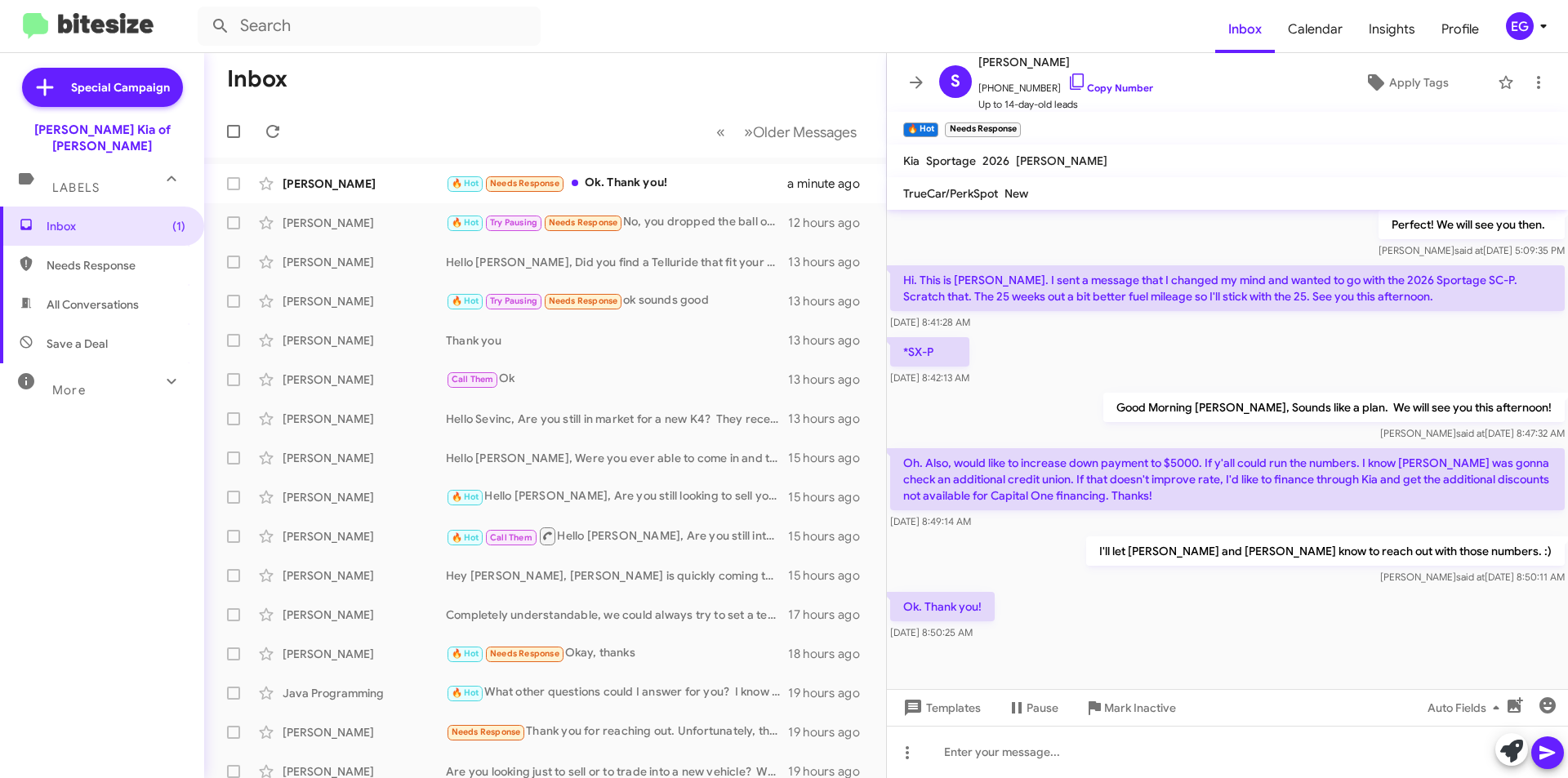
click at [1250, 334] on div "*SX-P Sep 12, 2025, 8:42:13 AM" at bounding box center [1227, 362] width 681 height 56
click at [661, 193] on div "🔥 Hot Needs Response Ok. Thank you!" at bounding box center [627, 183] width 362 height 19
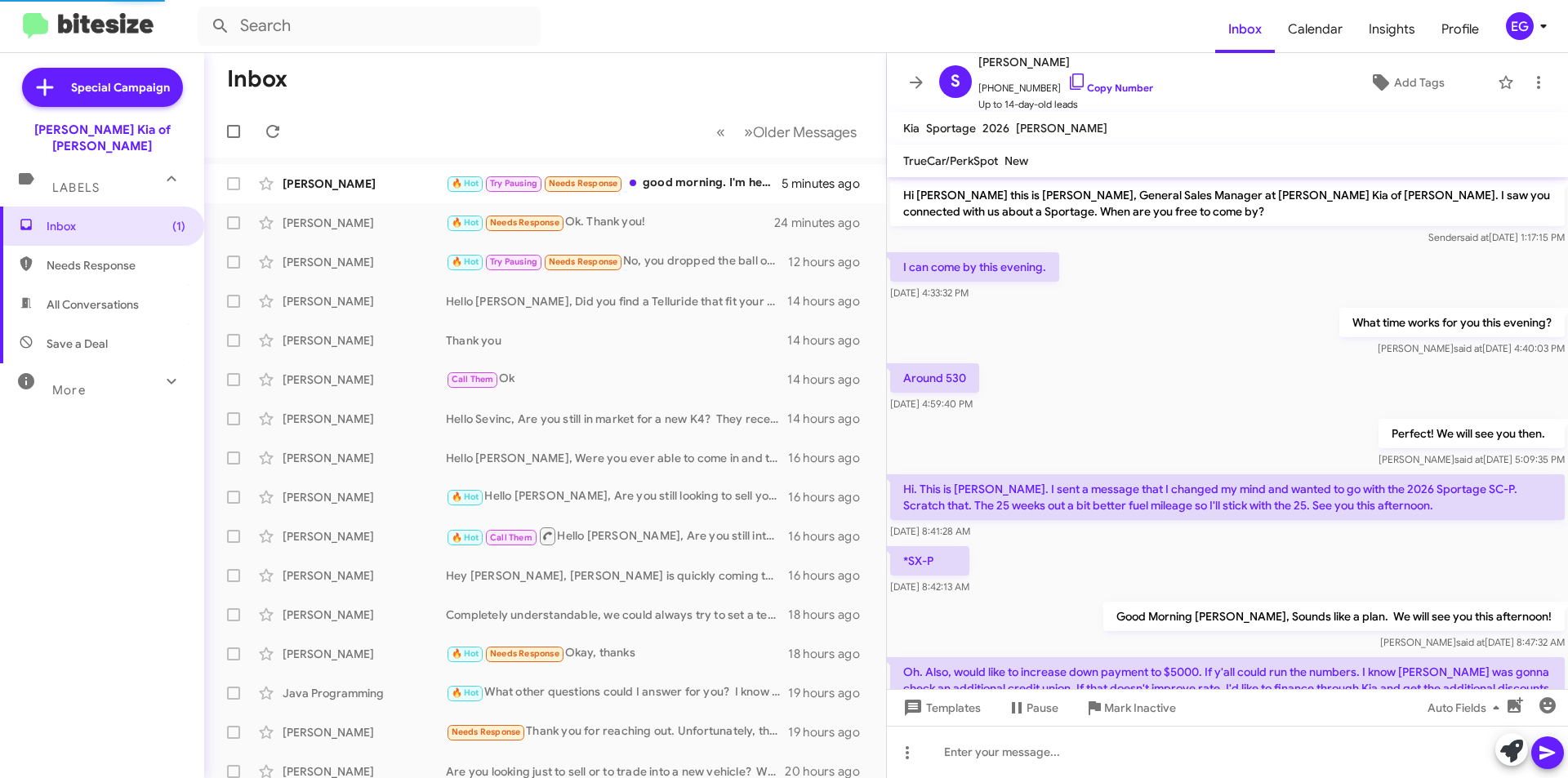
scroll to position [209, 0]
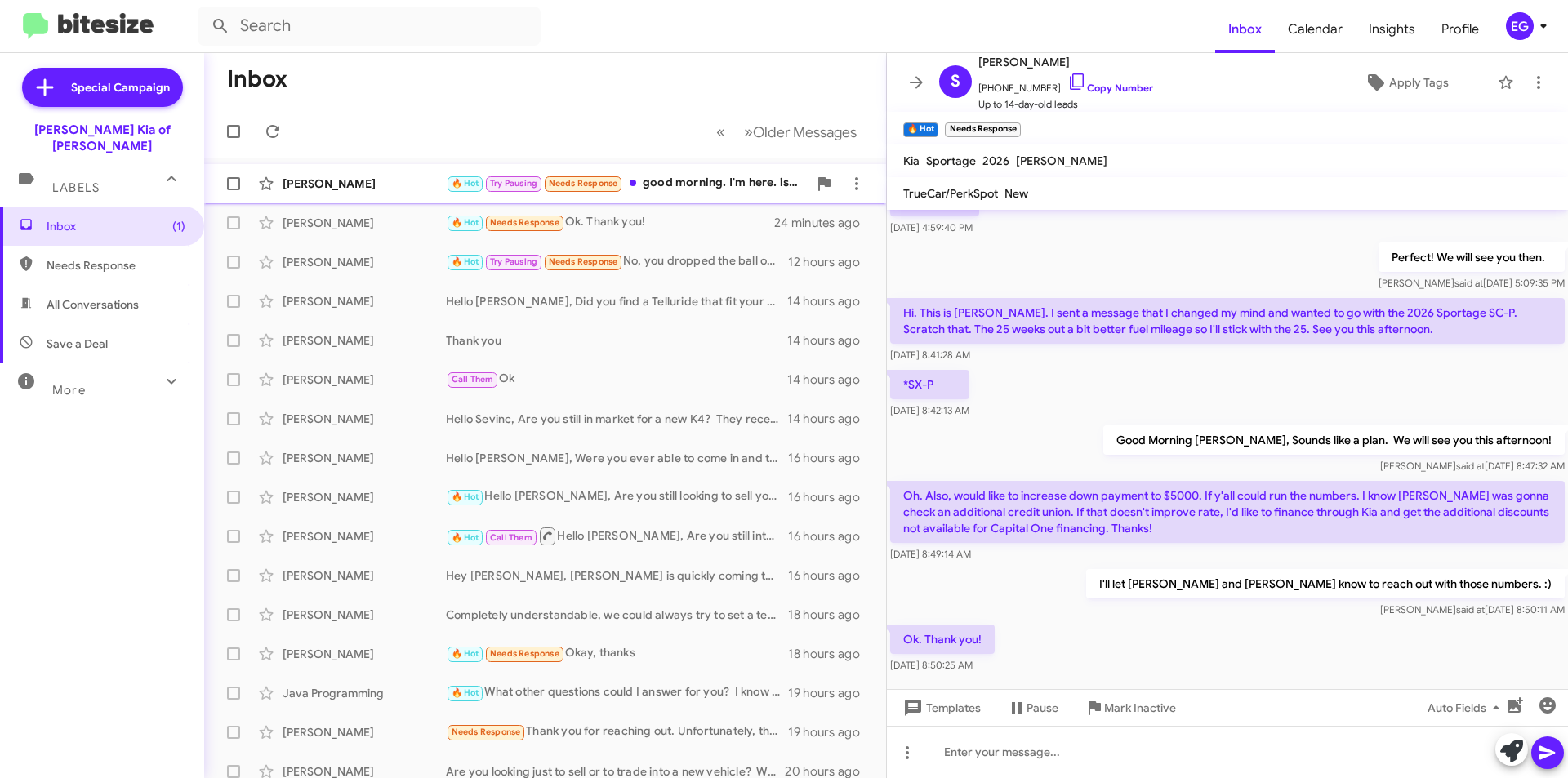
click at [391, 178] on div "[PERSON_NAME]" at bounding box center [364, 184] width 163 height 17
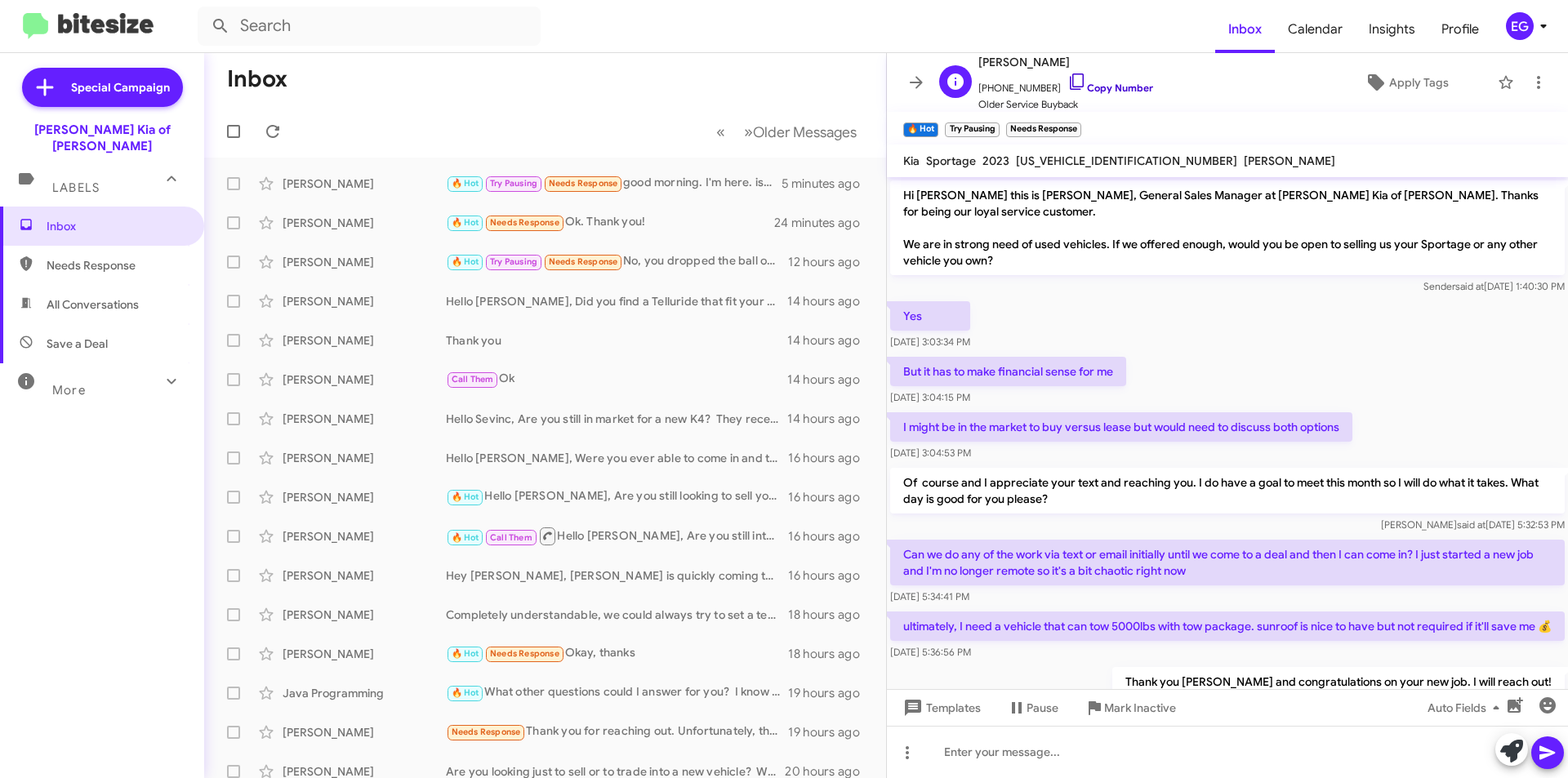
click at [1121, 84] on link "Copy Number" at bounding box center [1111, 88] width 86 height 13
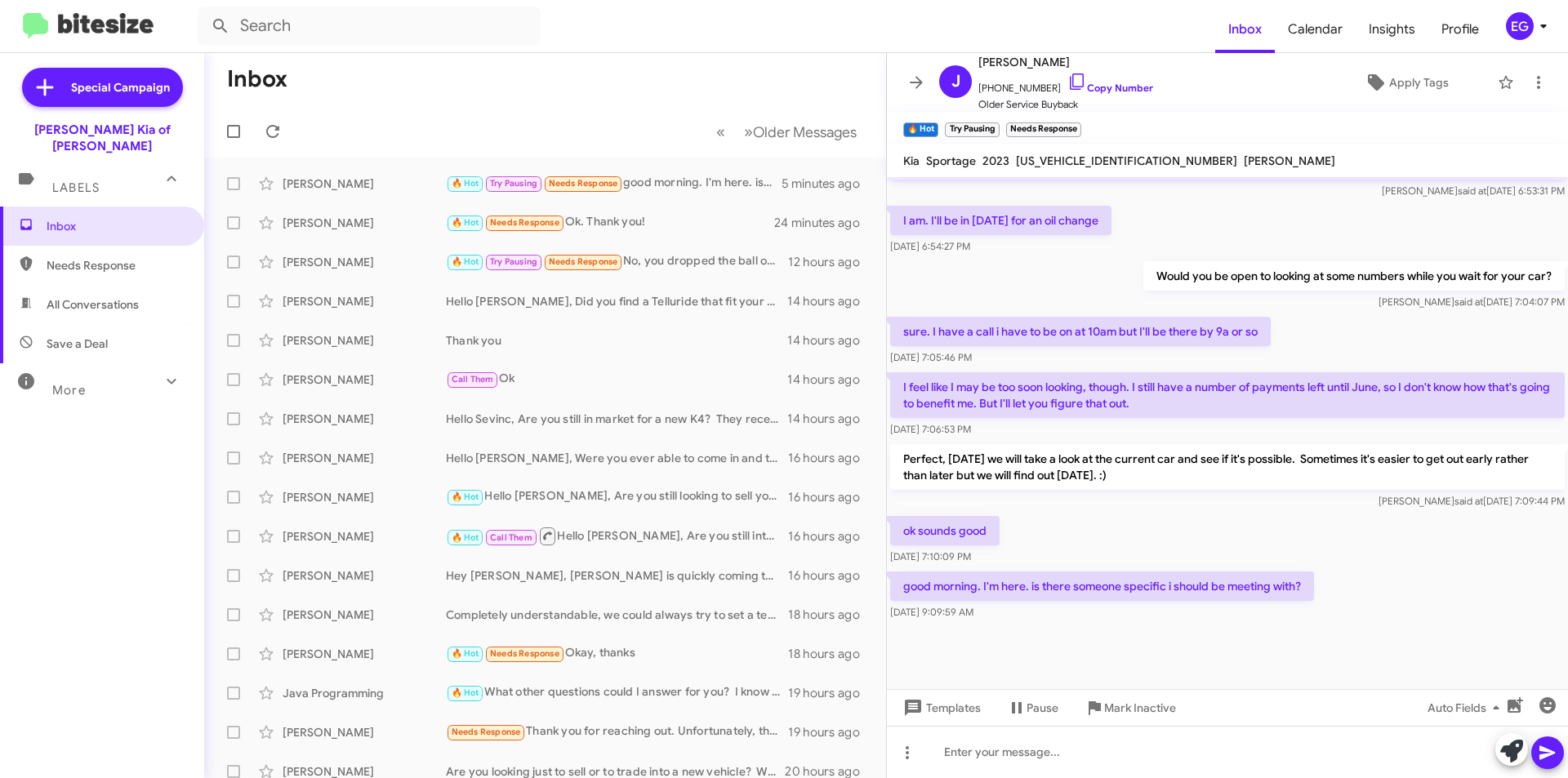
scroll to position [605, 0]
click at [1026, 752] on div at bounding box center [1227, 752] width 681 height 52
click at [1544, 754] on icon at bounding box center [1547, 753] width 20 height 20
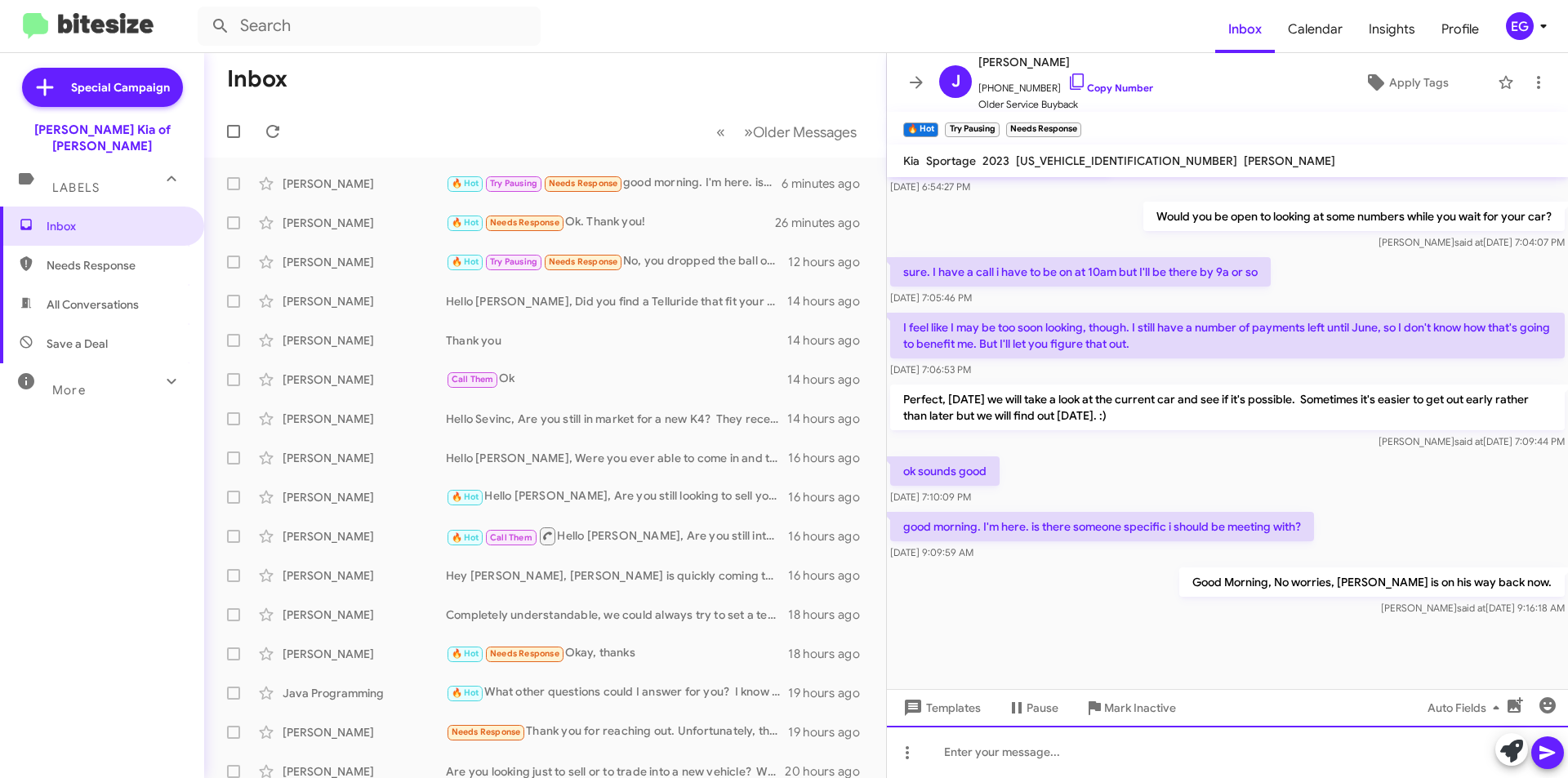
scroll to position [665, 0]
